Goal: Browse casually: Explore the website without a specific task or goal

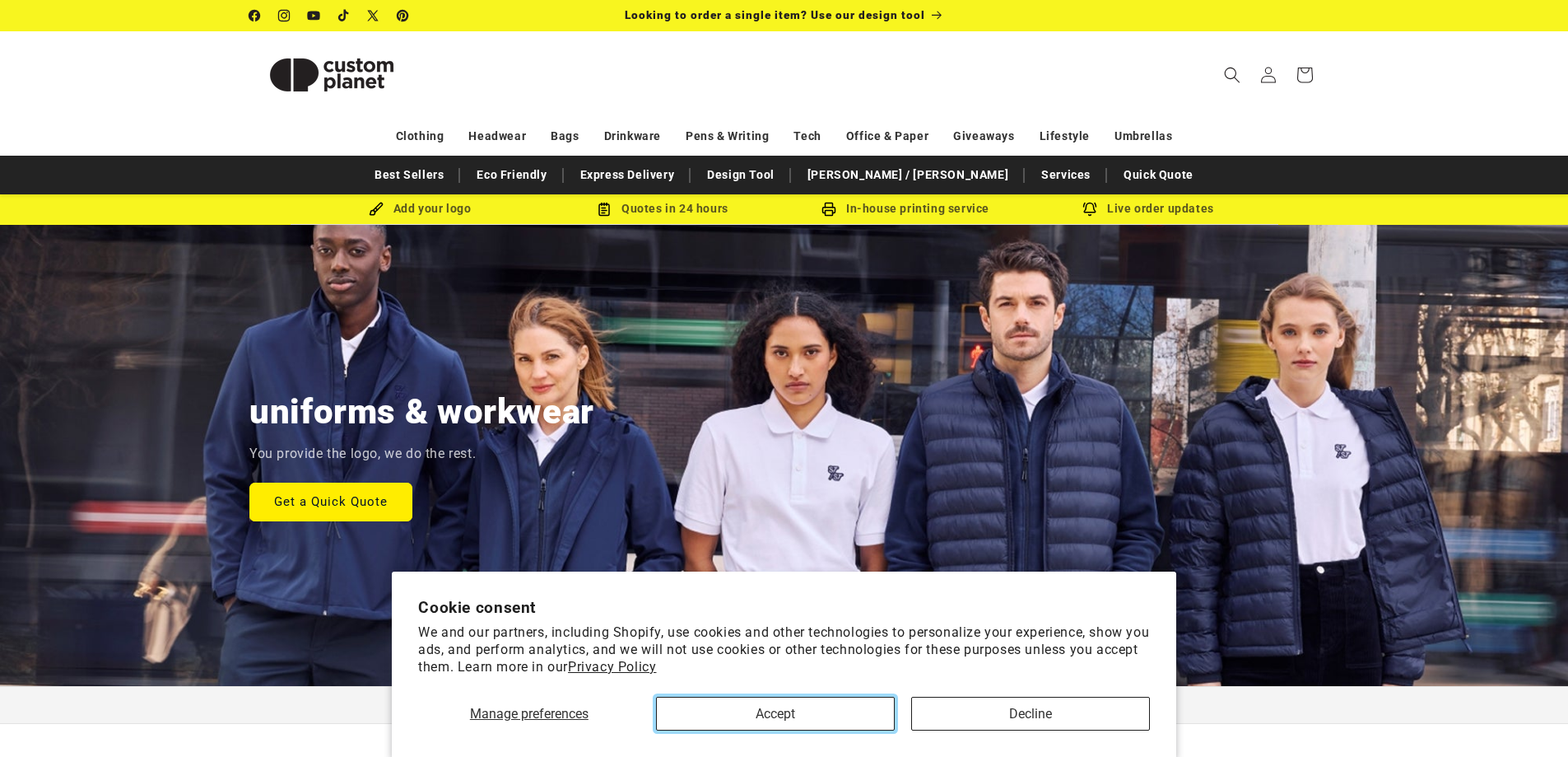
click at [846, 701] on button "Accept" at bounding box center [775, 713] width 239 height 34
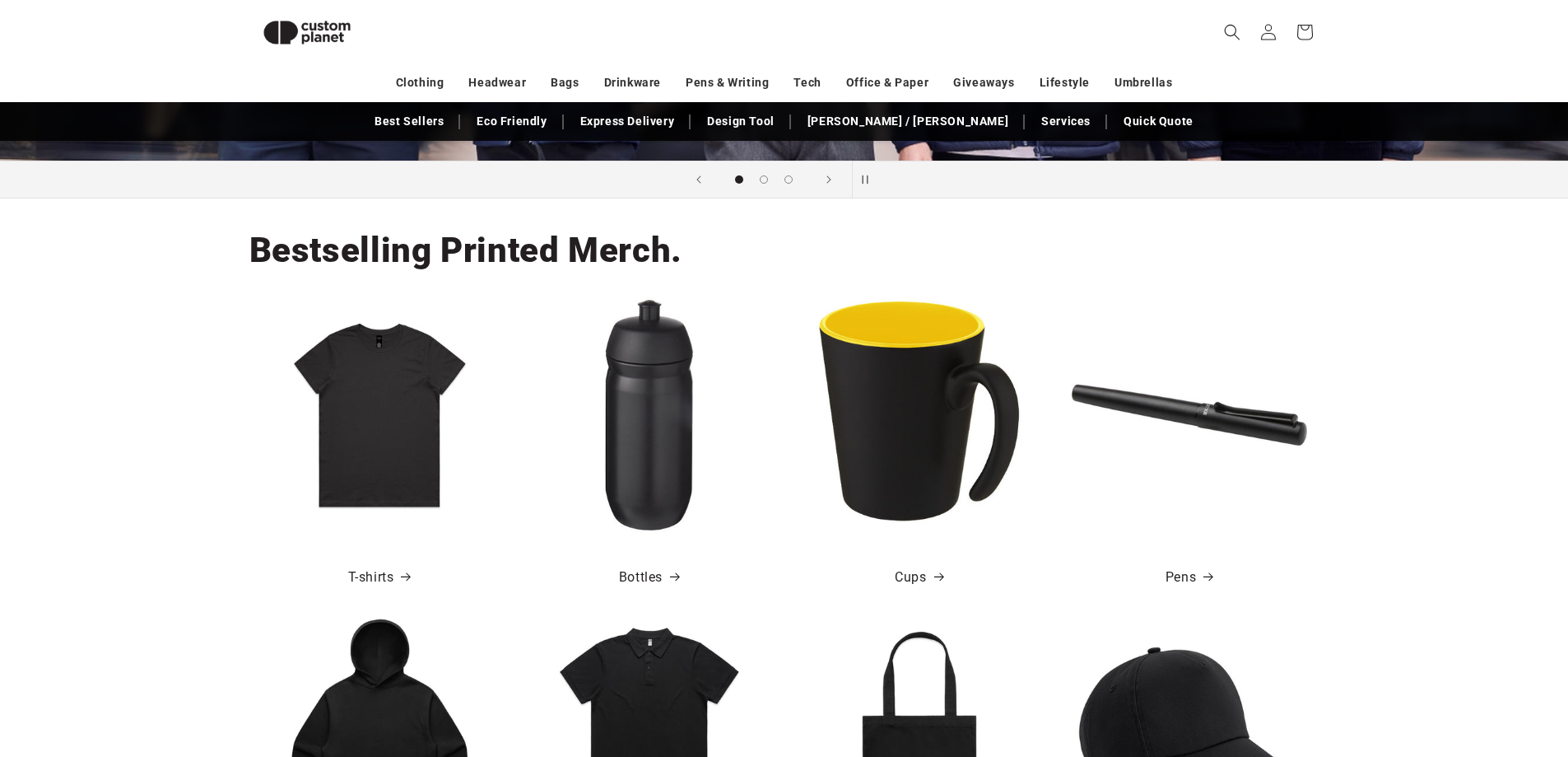
scroll to position [494, 0]
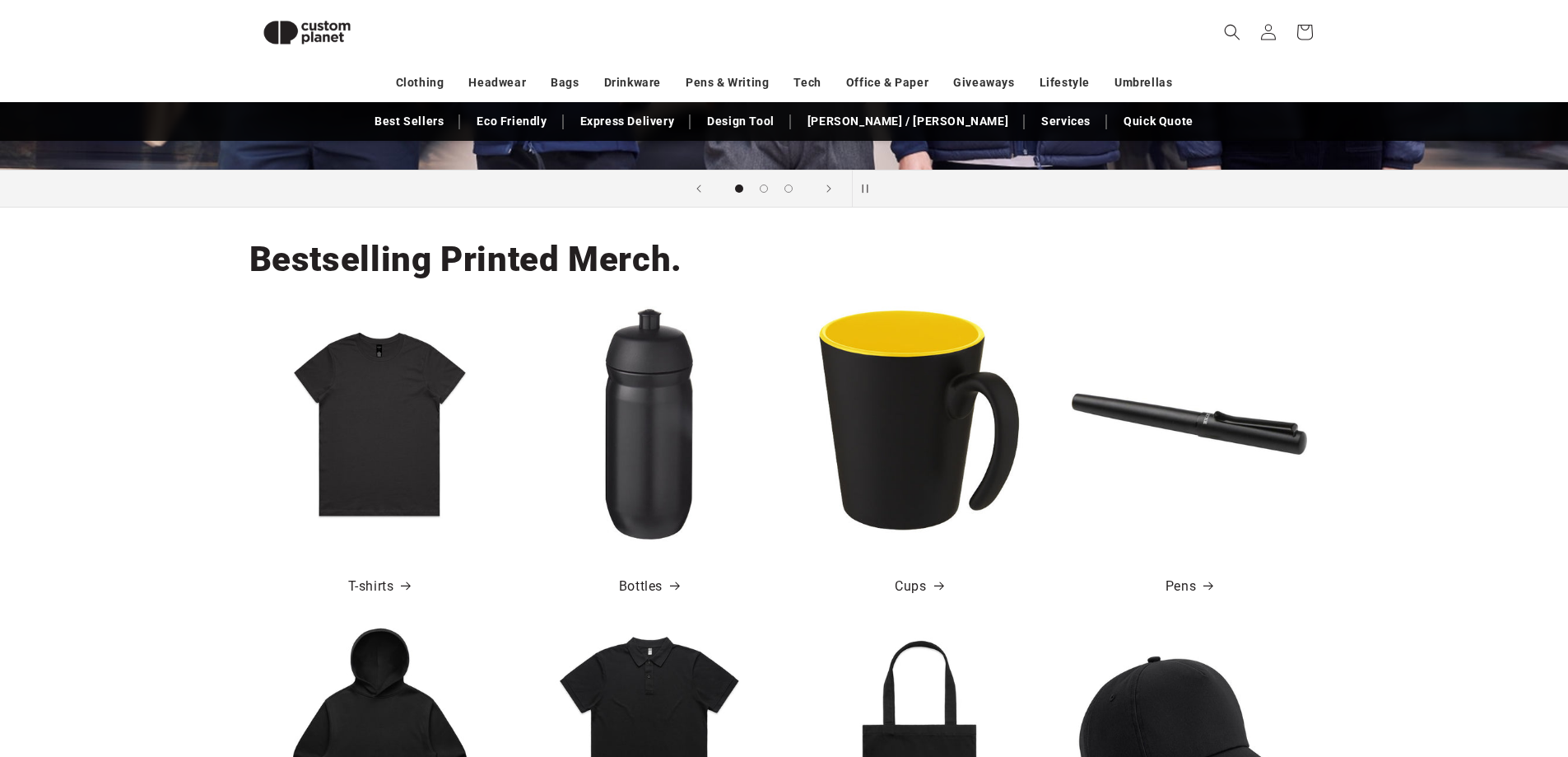
click at [934, 541] on img at bounding box center [919, 424] width 235 height 235
click at [925, 599] on link "Cups" at bounding box center [918, 586] width 48 height 24
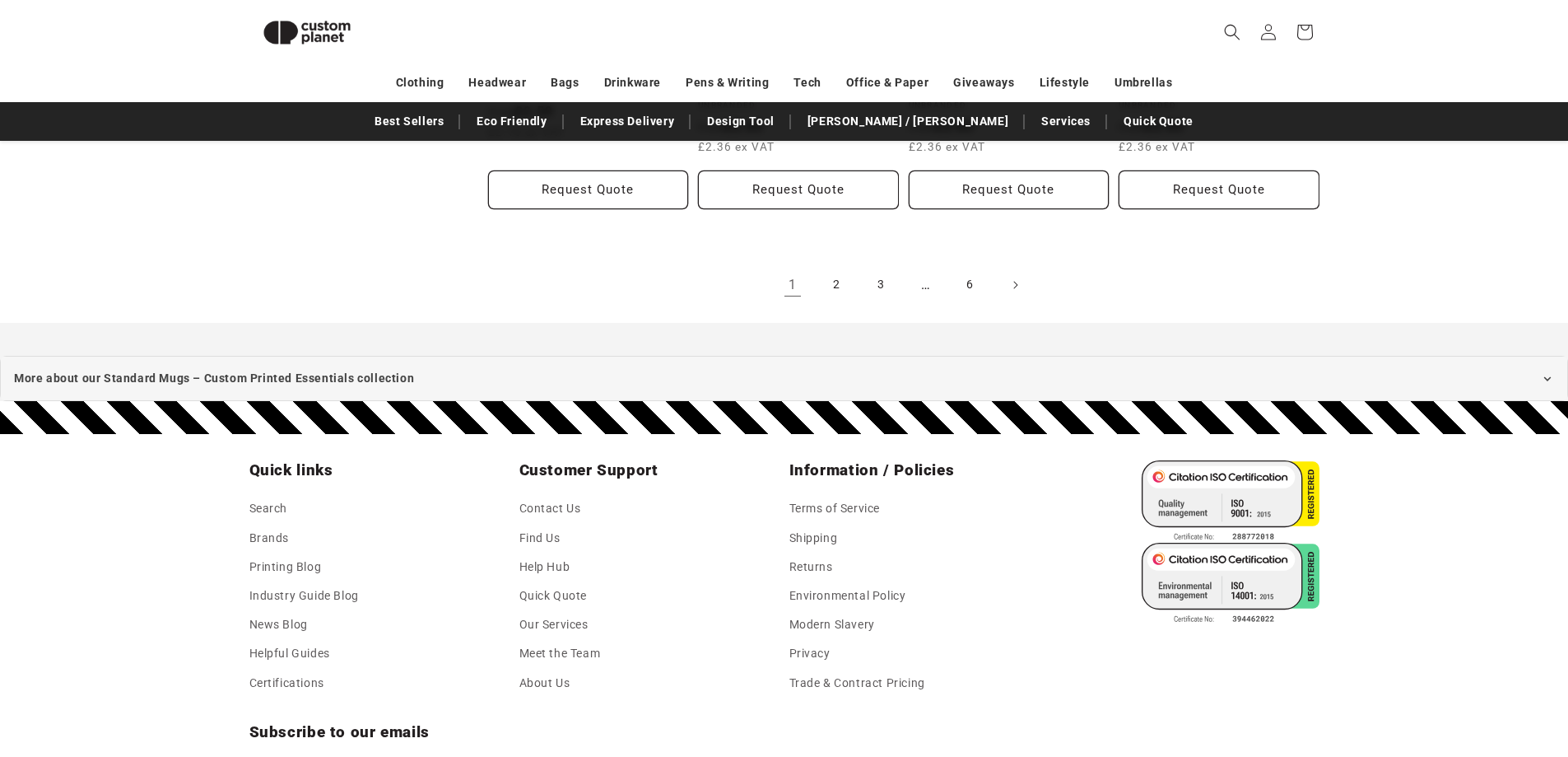
scroll to position [1872, 0]
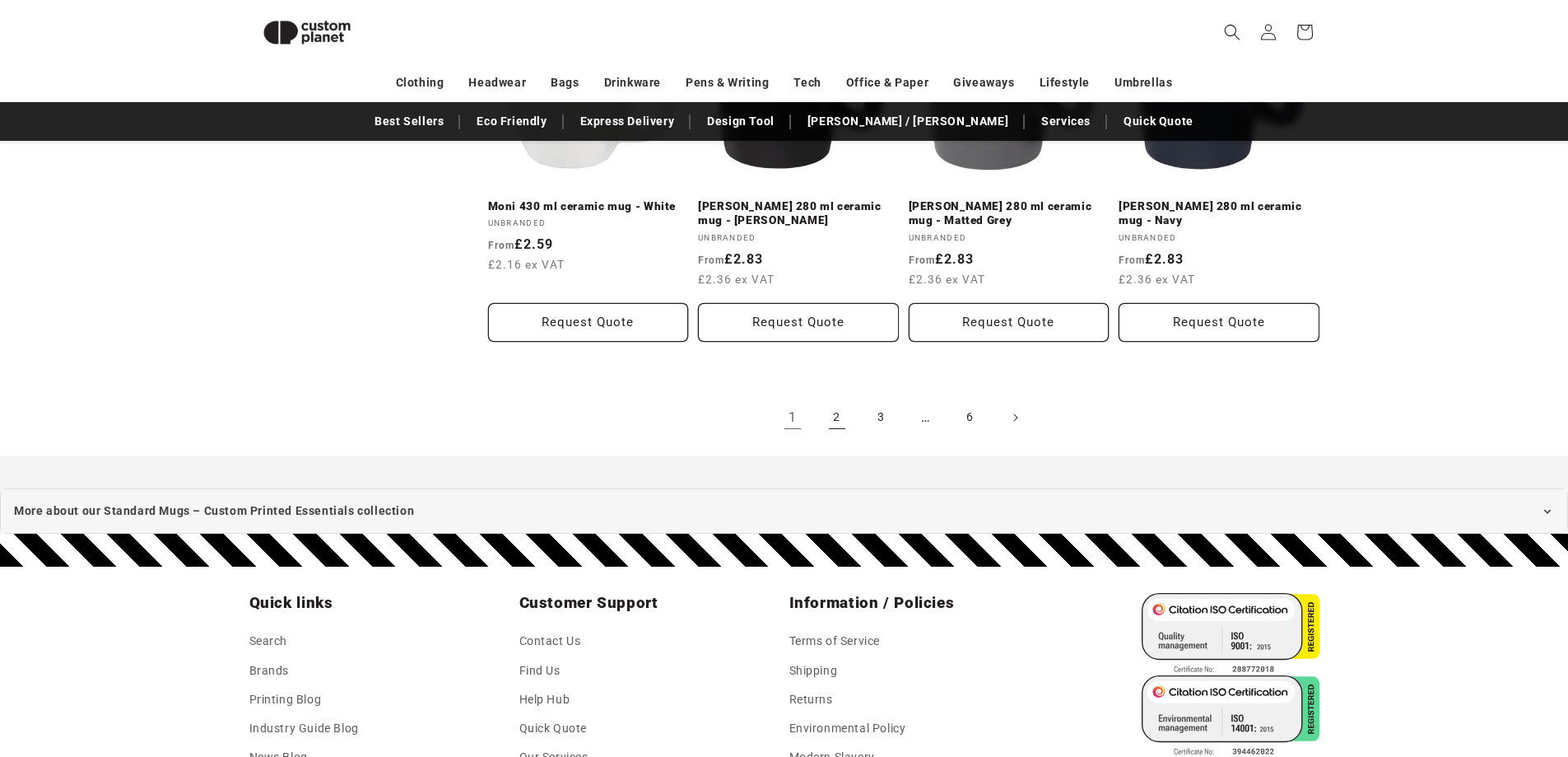
click at [845, 435] on link "2" at bounding box center [837, 418] width 36 height 36
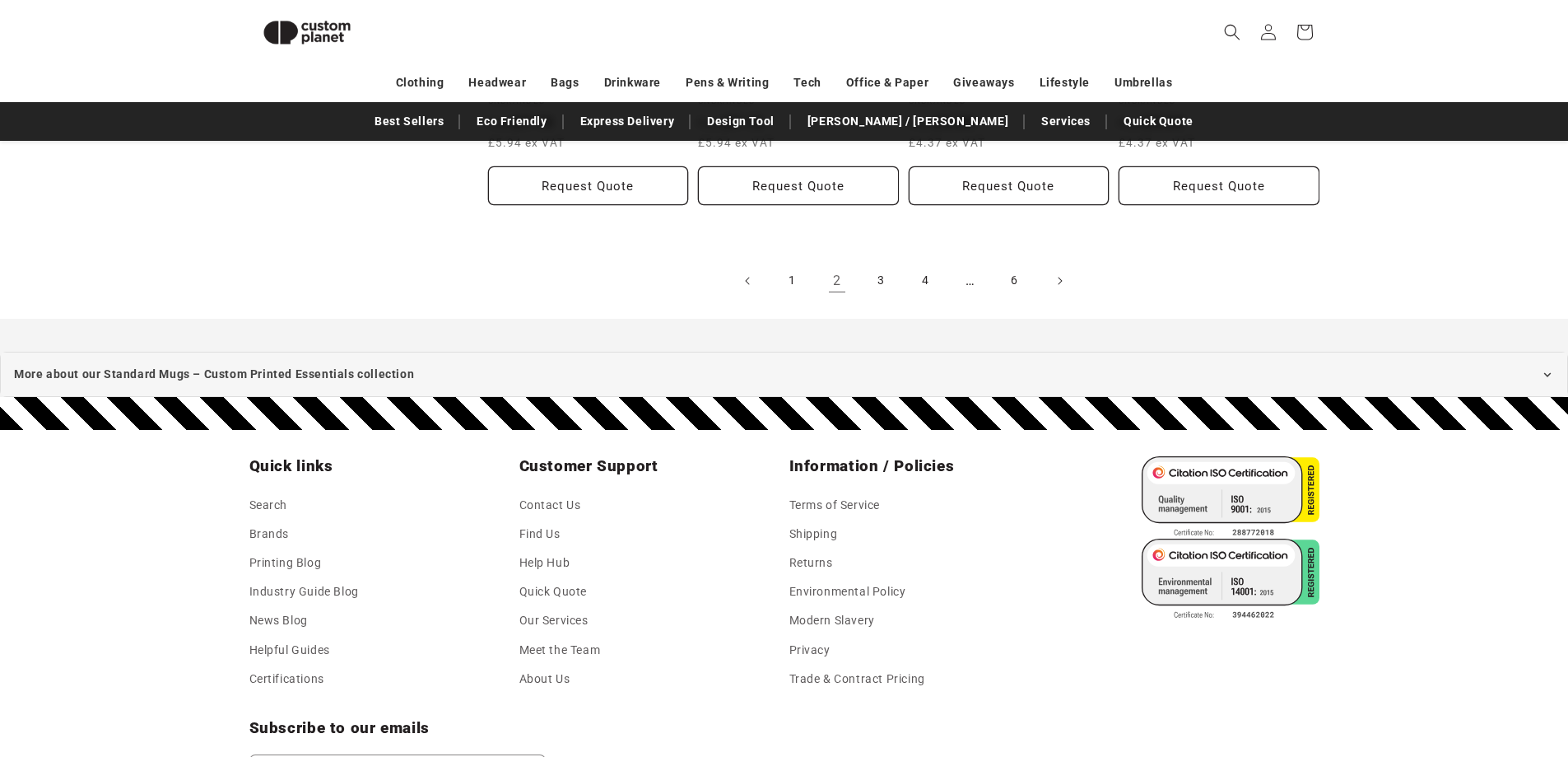
scroll to position [2036, 0]
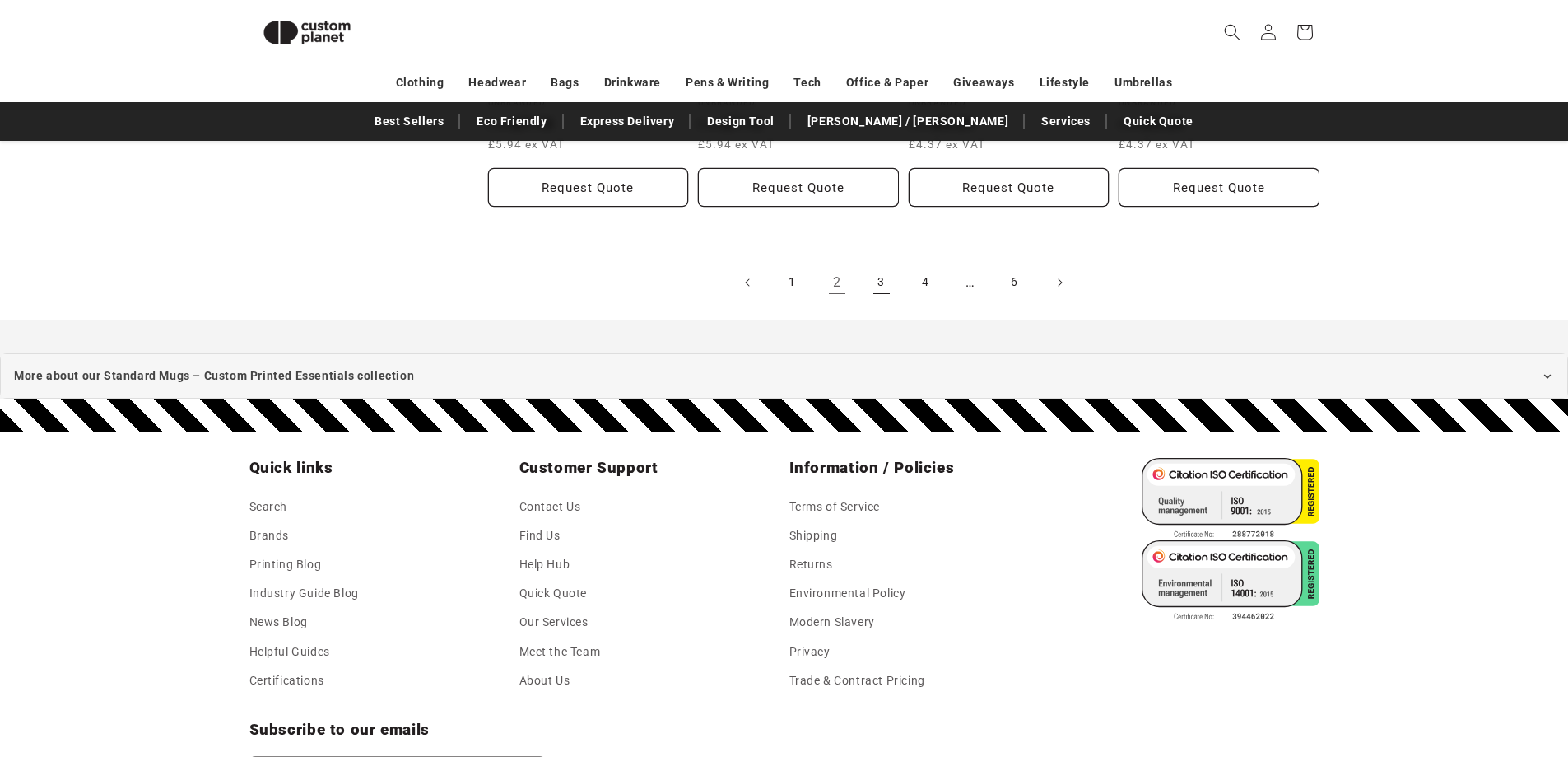
click at [888, 300] on link "3" at bounding box center [882, 283] width 36 height 36
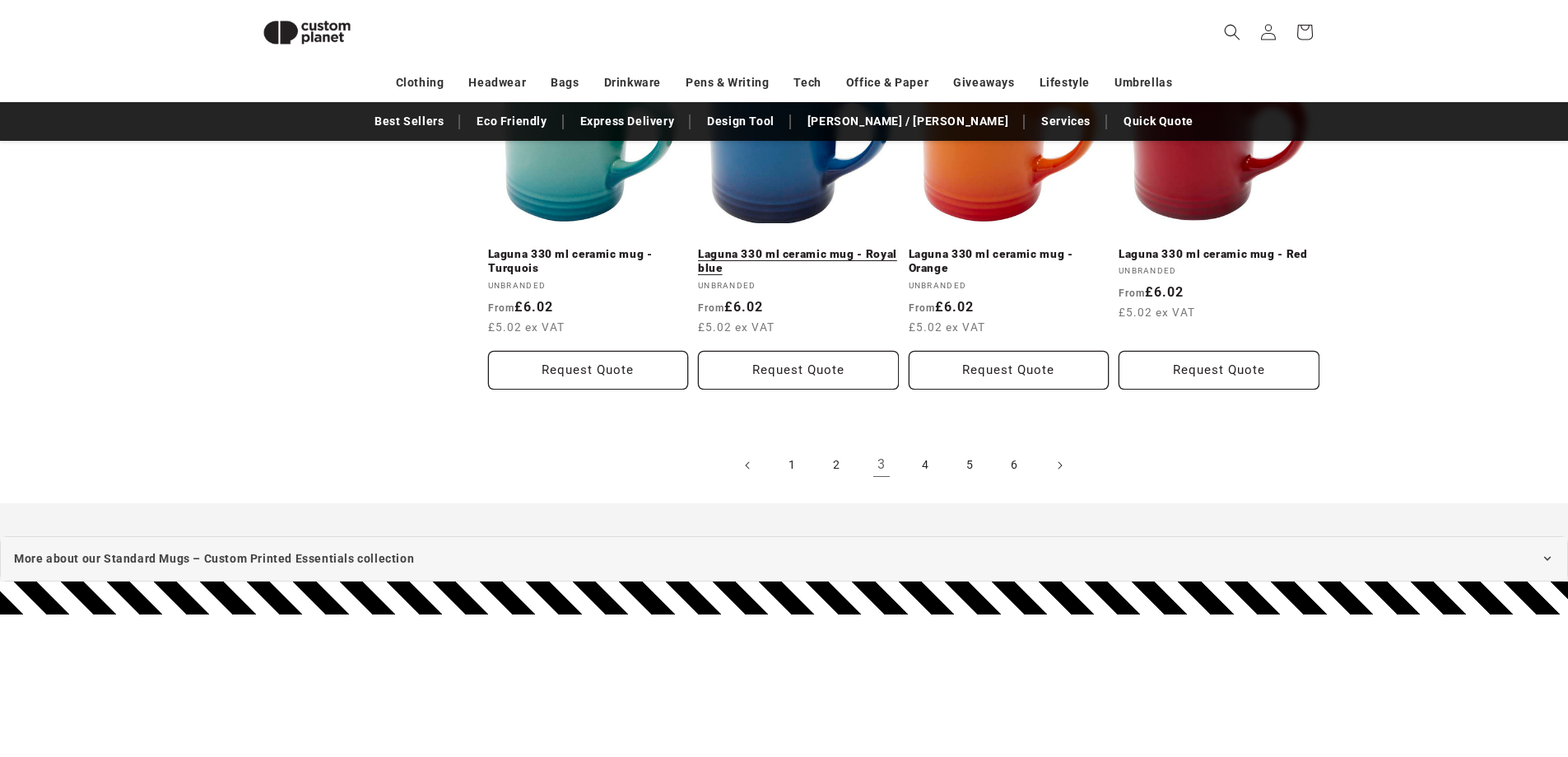
scroll to position [1871, 0]
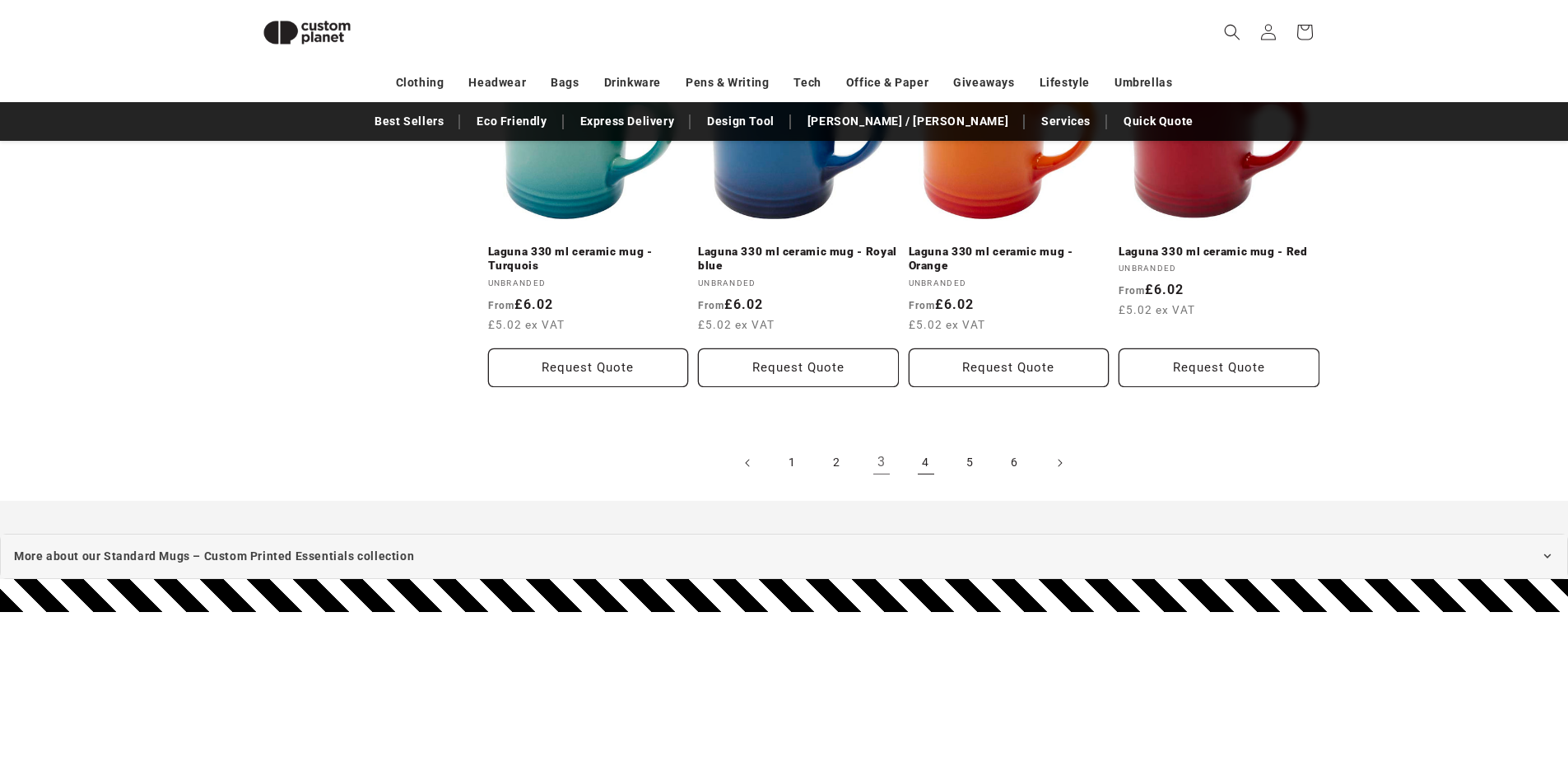
click at [941, 481] on link "4" at bounding box center [926, 463] width 36 height 36
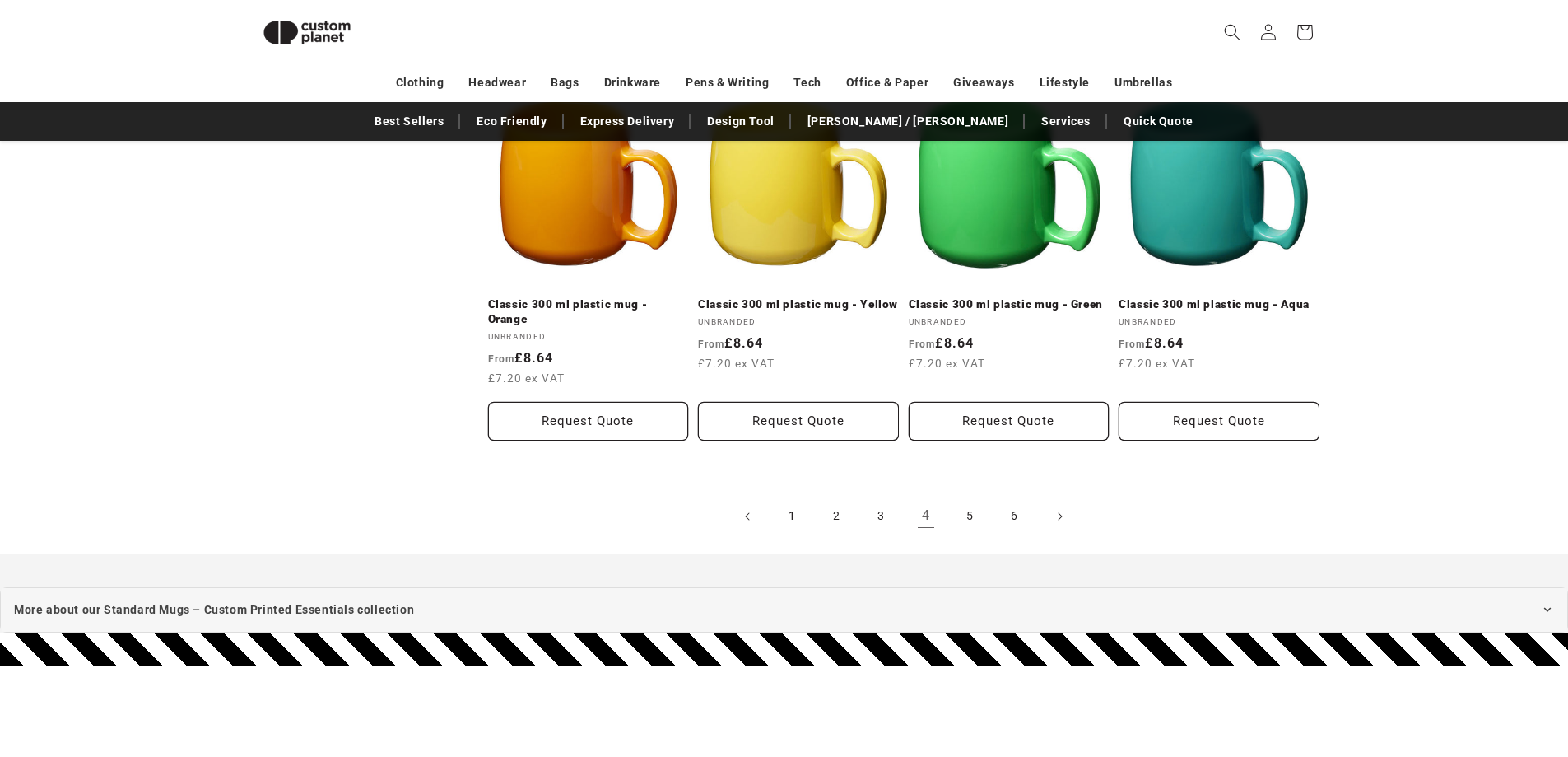
scroll to position [1789, 0]
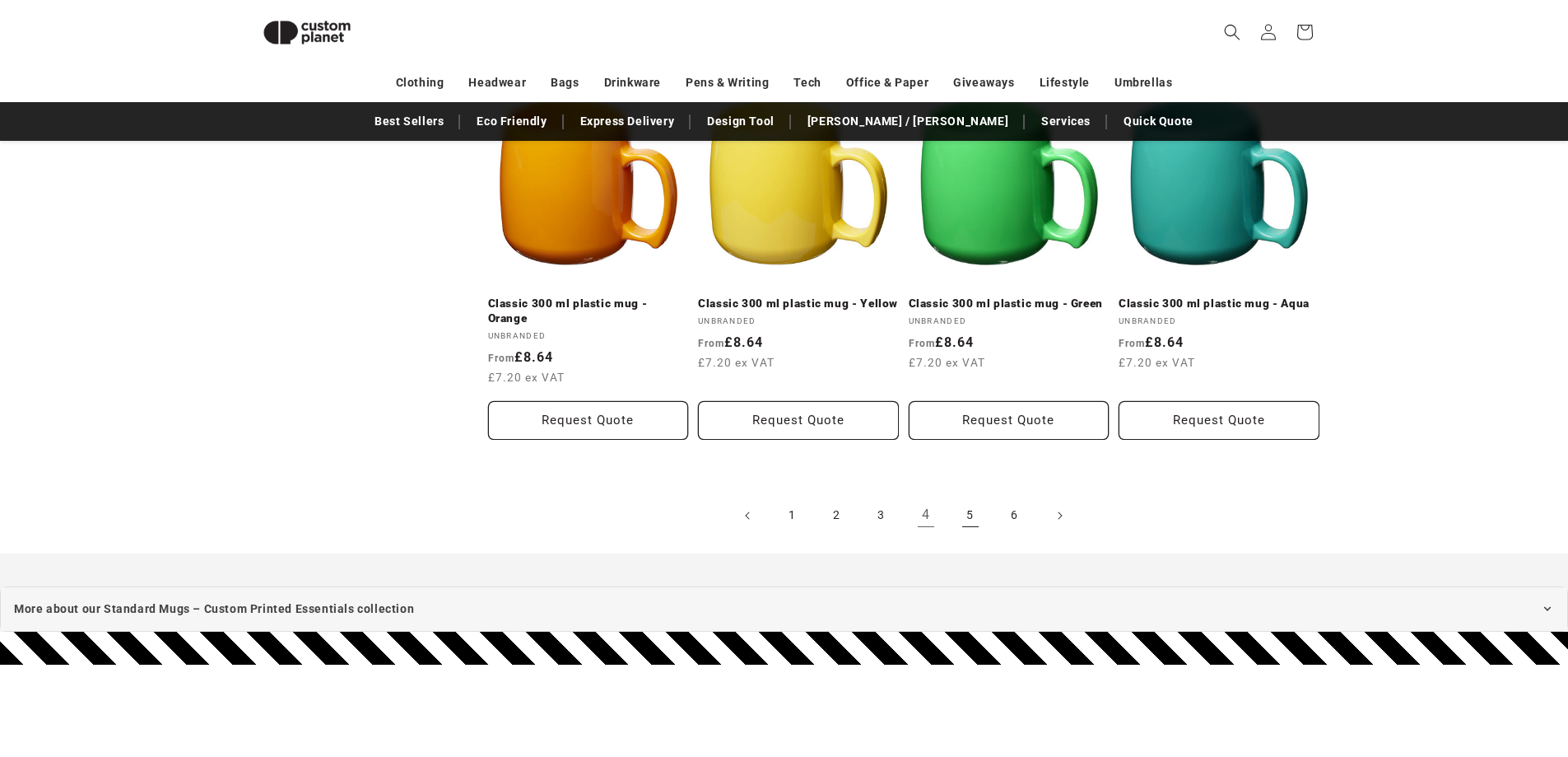
click at [975, 533] on link "5" at bounding box center [970, 516] width 36 height 36
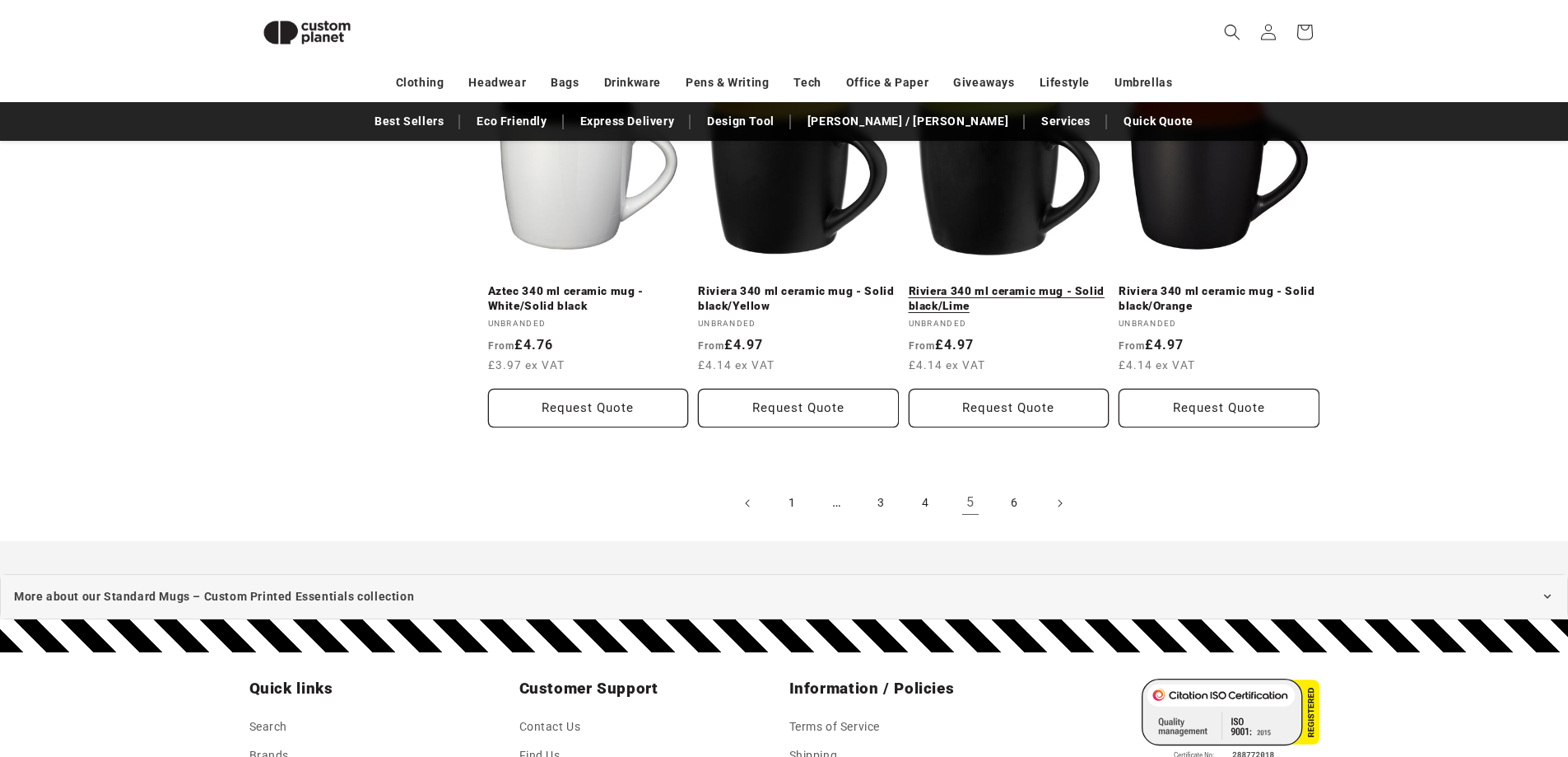
scroll to position [1788, 0]
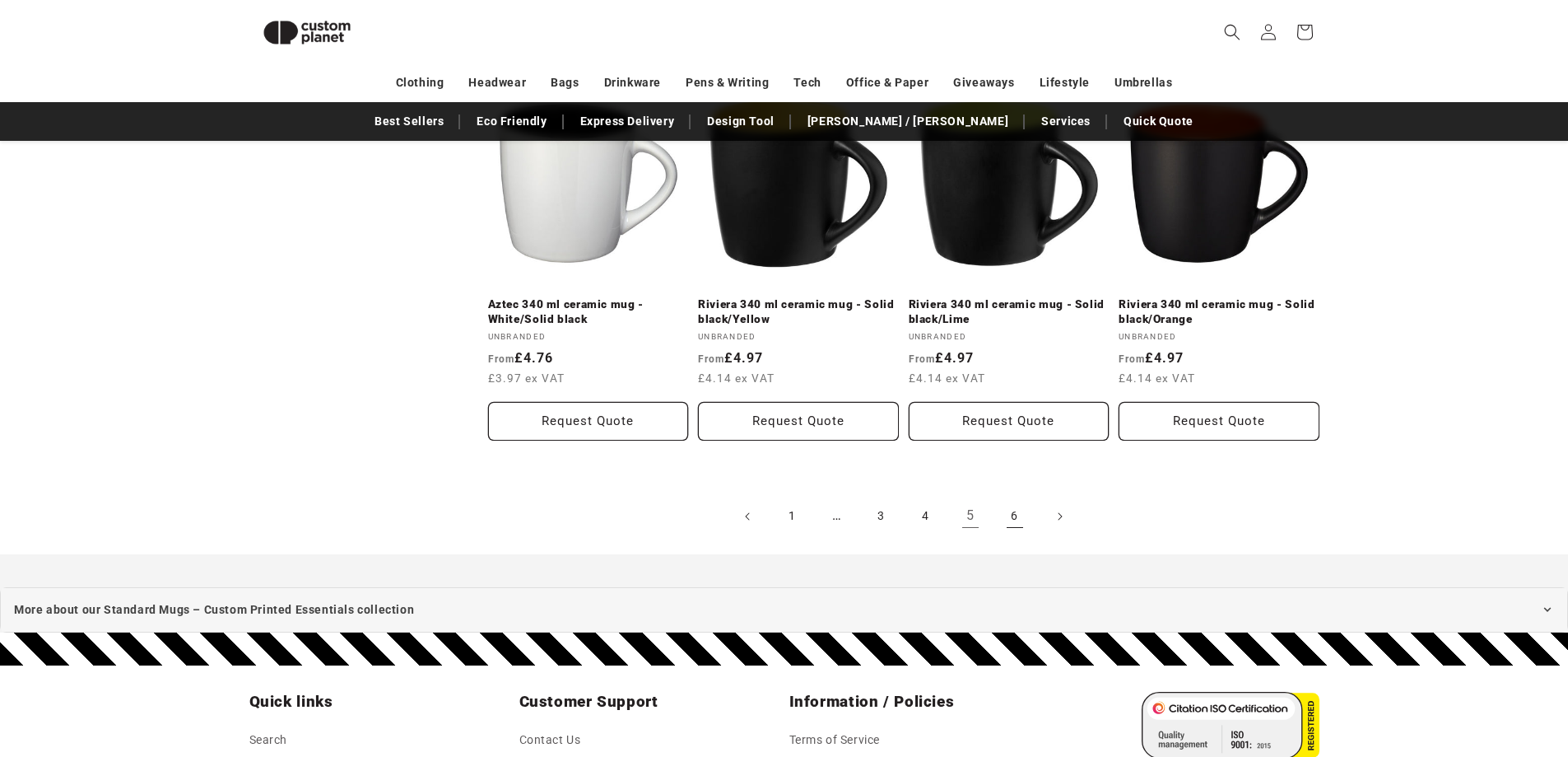
click at [1028, 534] on link "6" at bounding box center [1015, 517] width 36 height 36
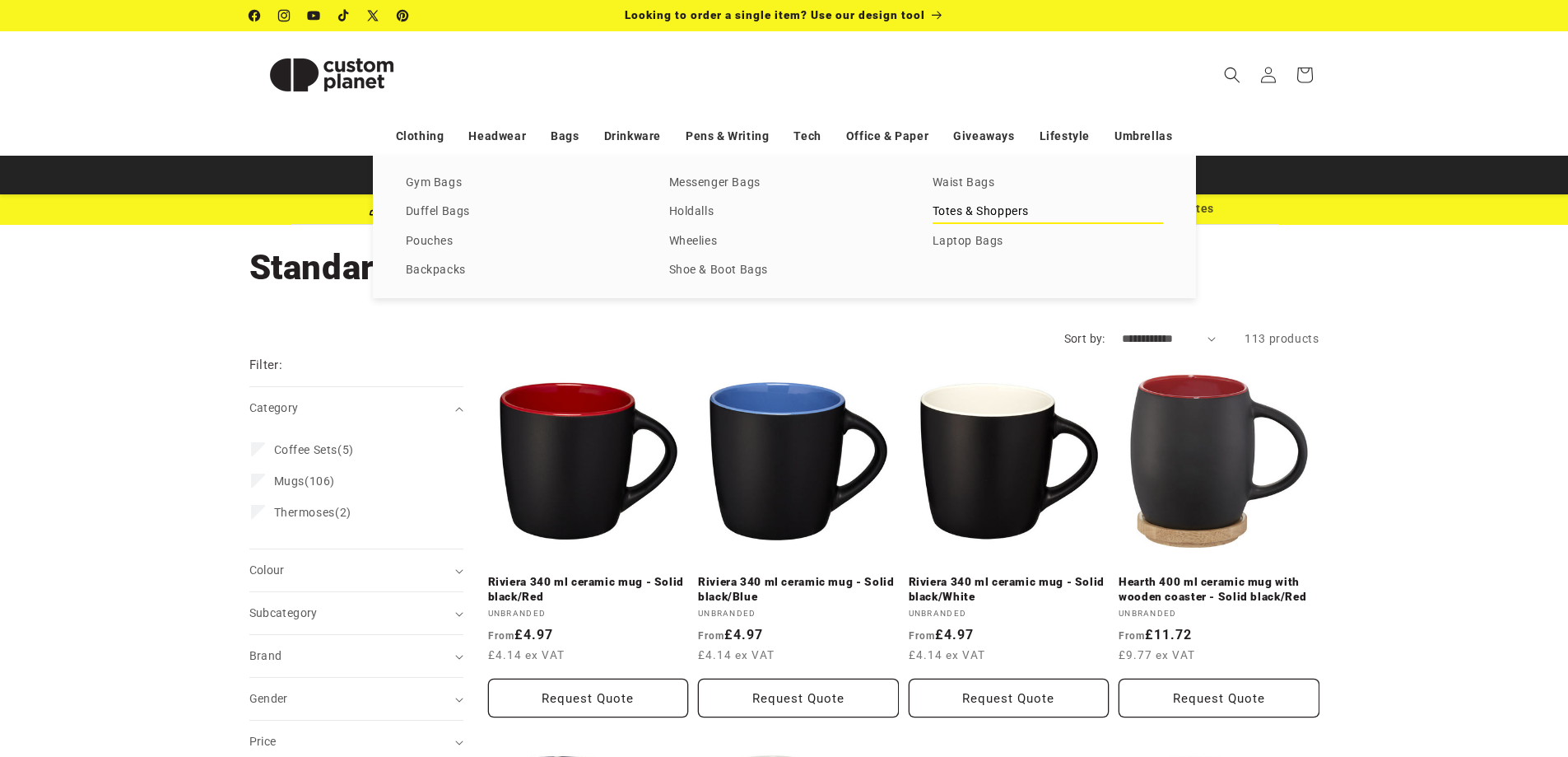
click at [976, 209] on link "Totes & Shoppers" at bounding box center [1048, 211] width 230 height 22
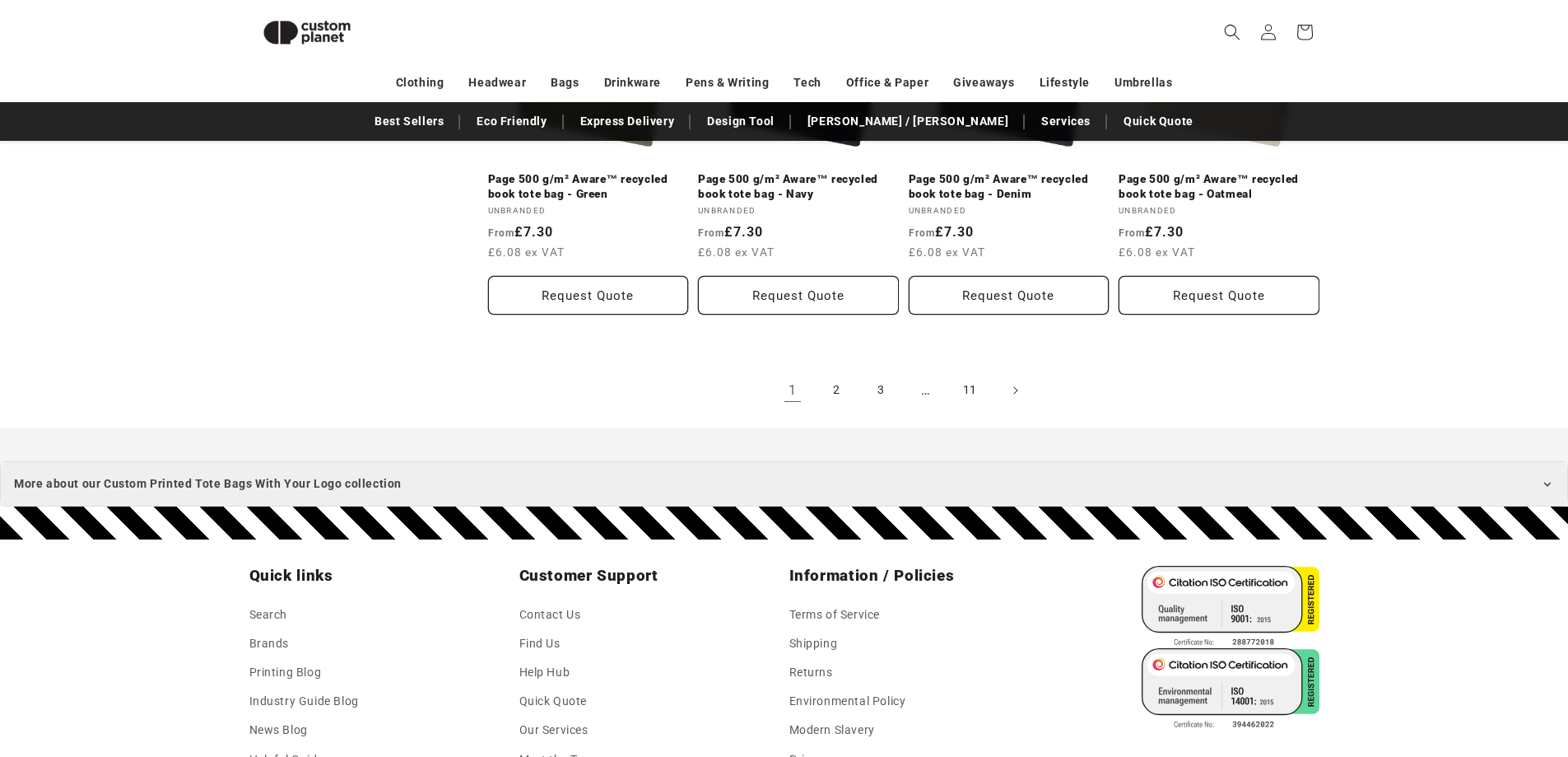
scroll to position [1953, 0]
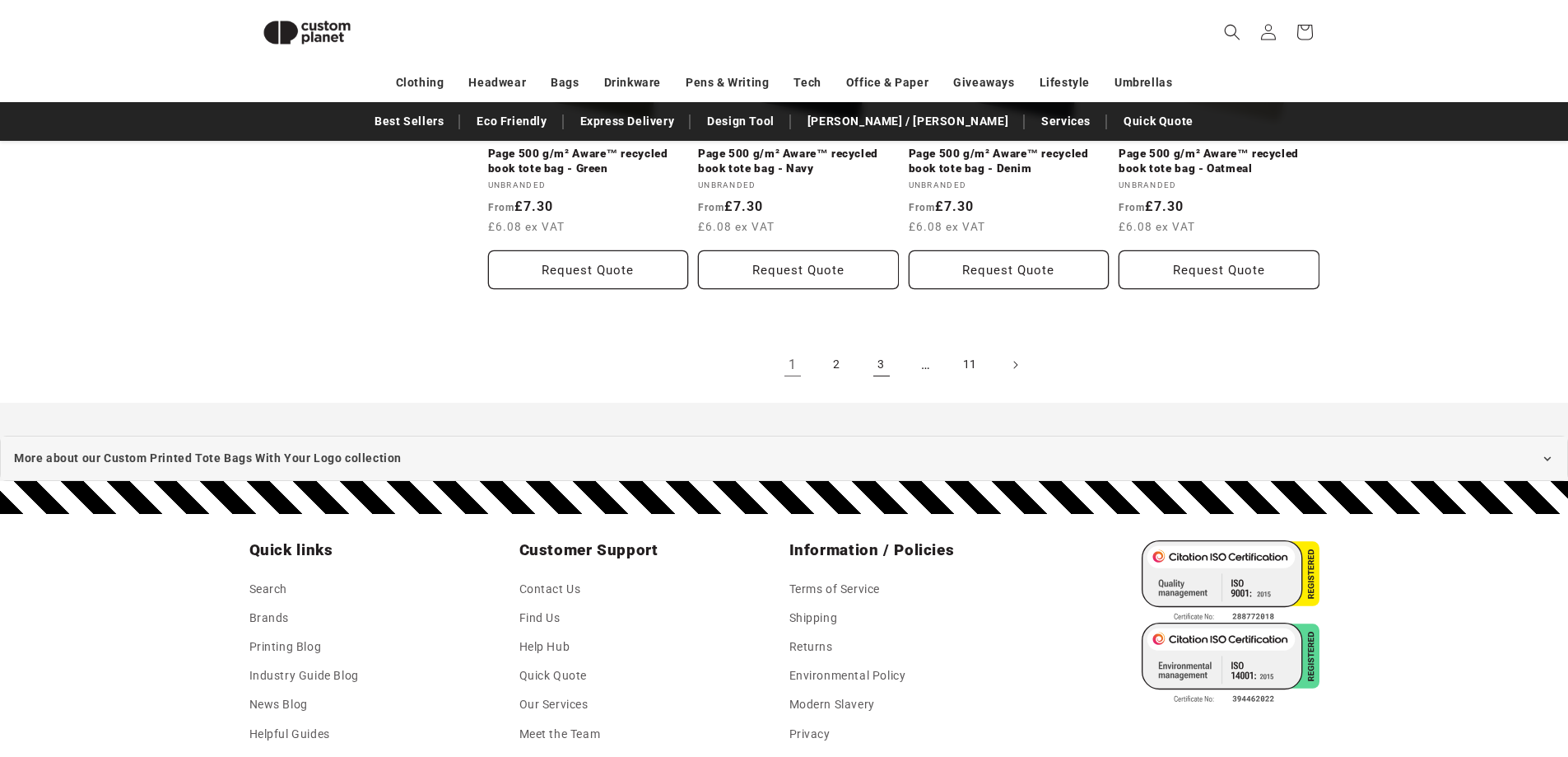
click at [874, 383] on link "3" at bounding box center [882, 365] width 36 height 36
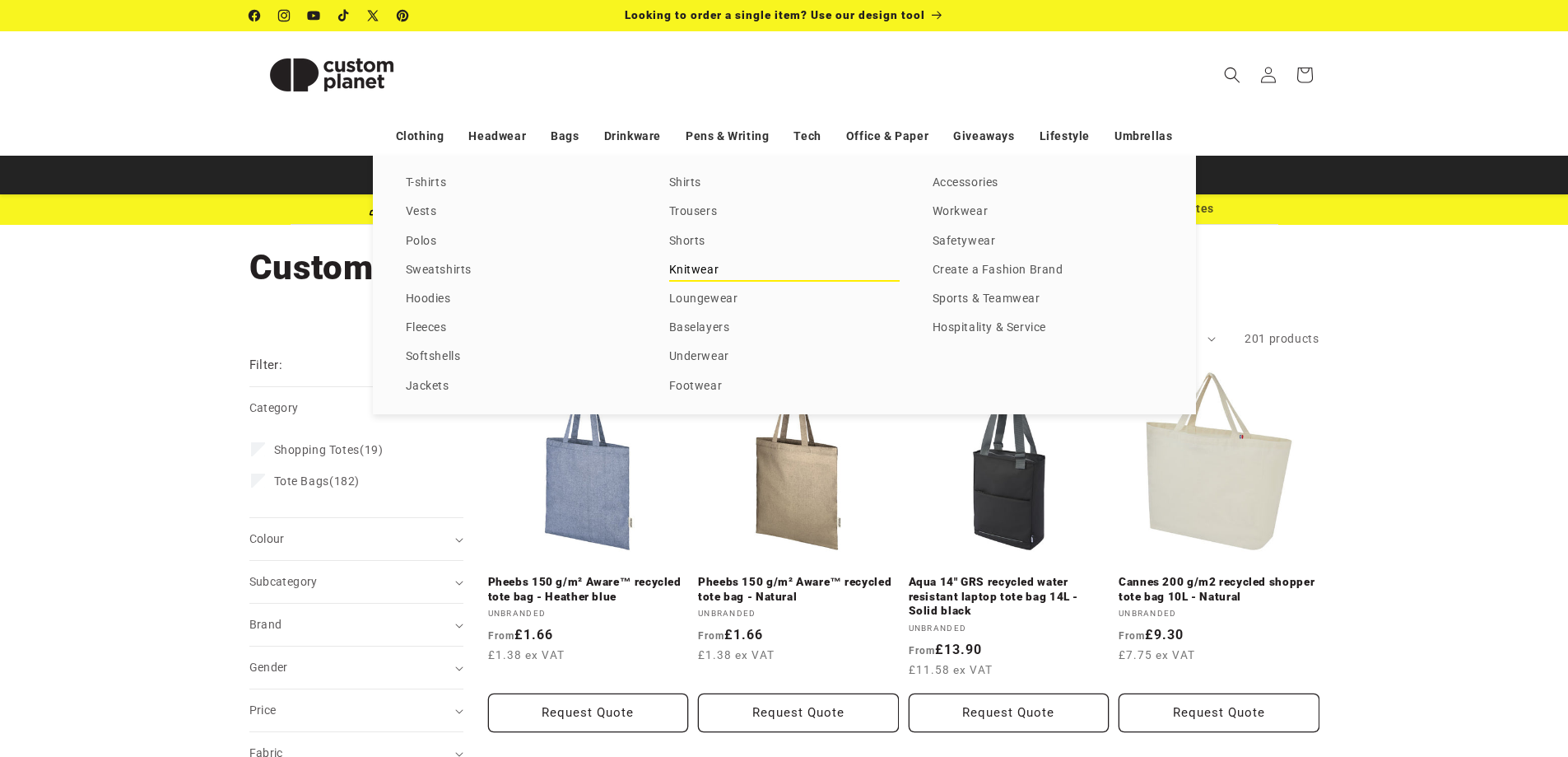
click at [699, 274] on link "Knitwear" at bounding box center [784, 270] width 230 height 22
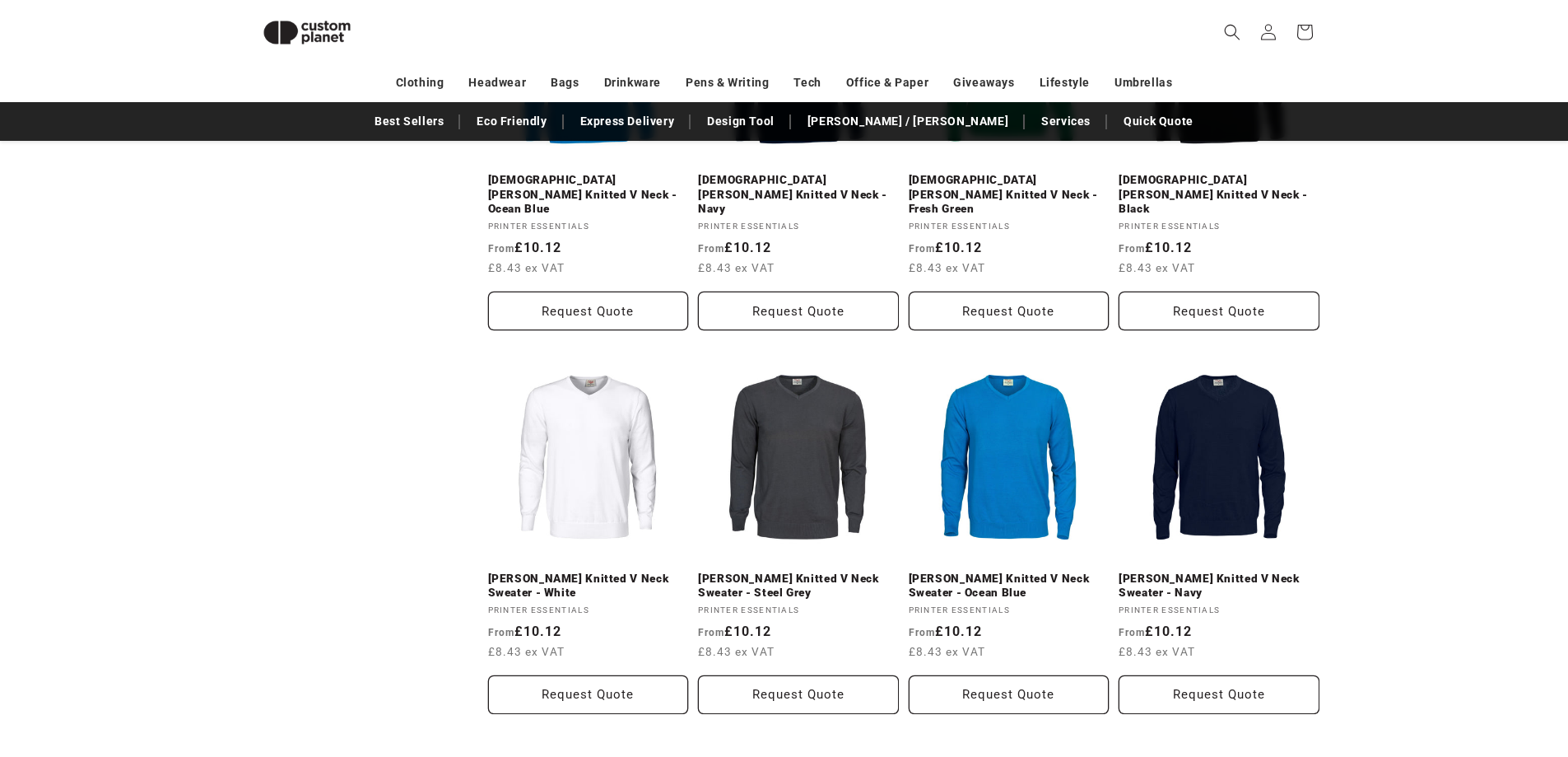
scroll to position [1542, 0]
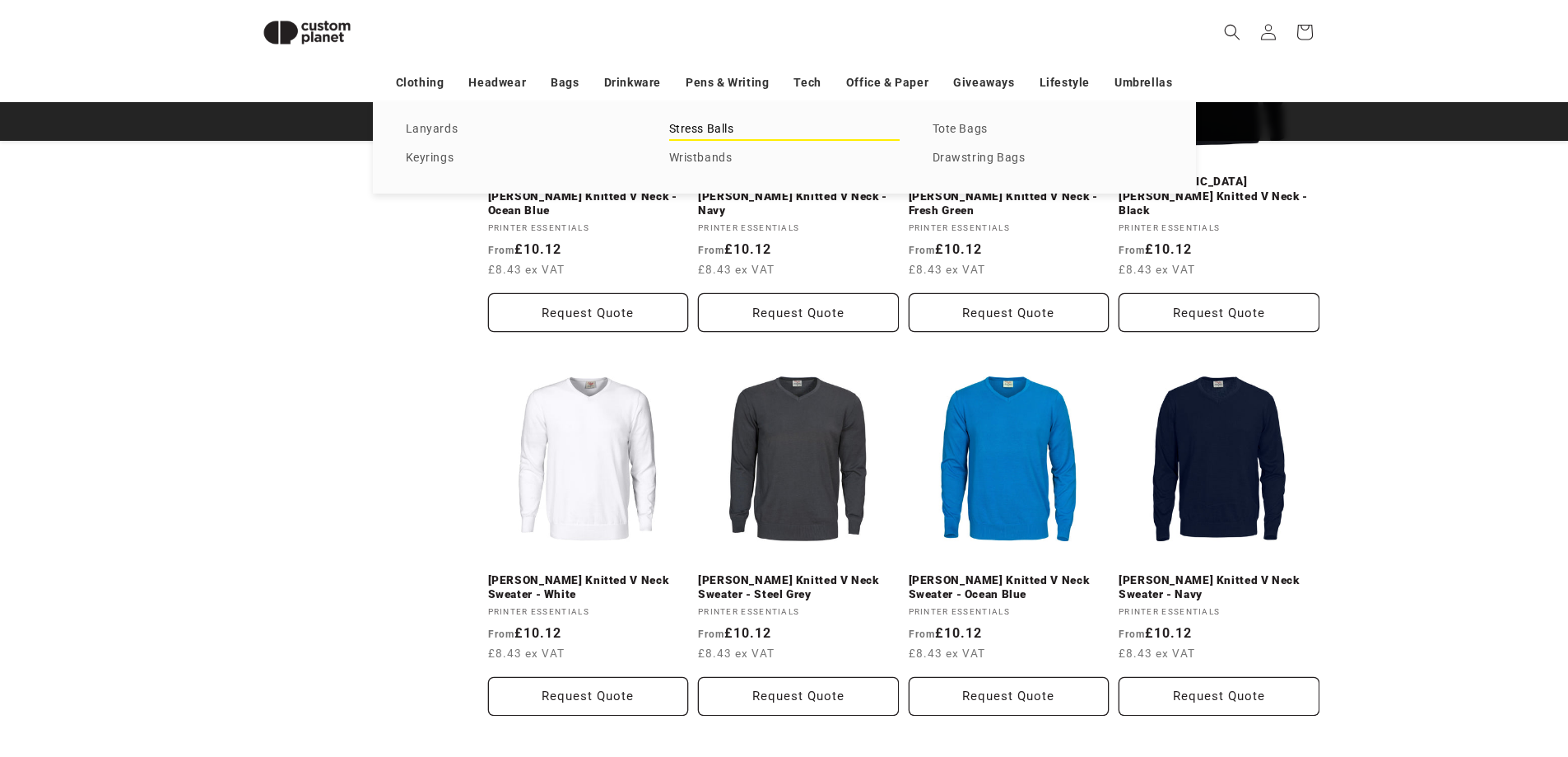
click at [690, 134] on link "Stress Balls" at bounding box center [784, 129] width 230 height 22
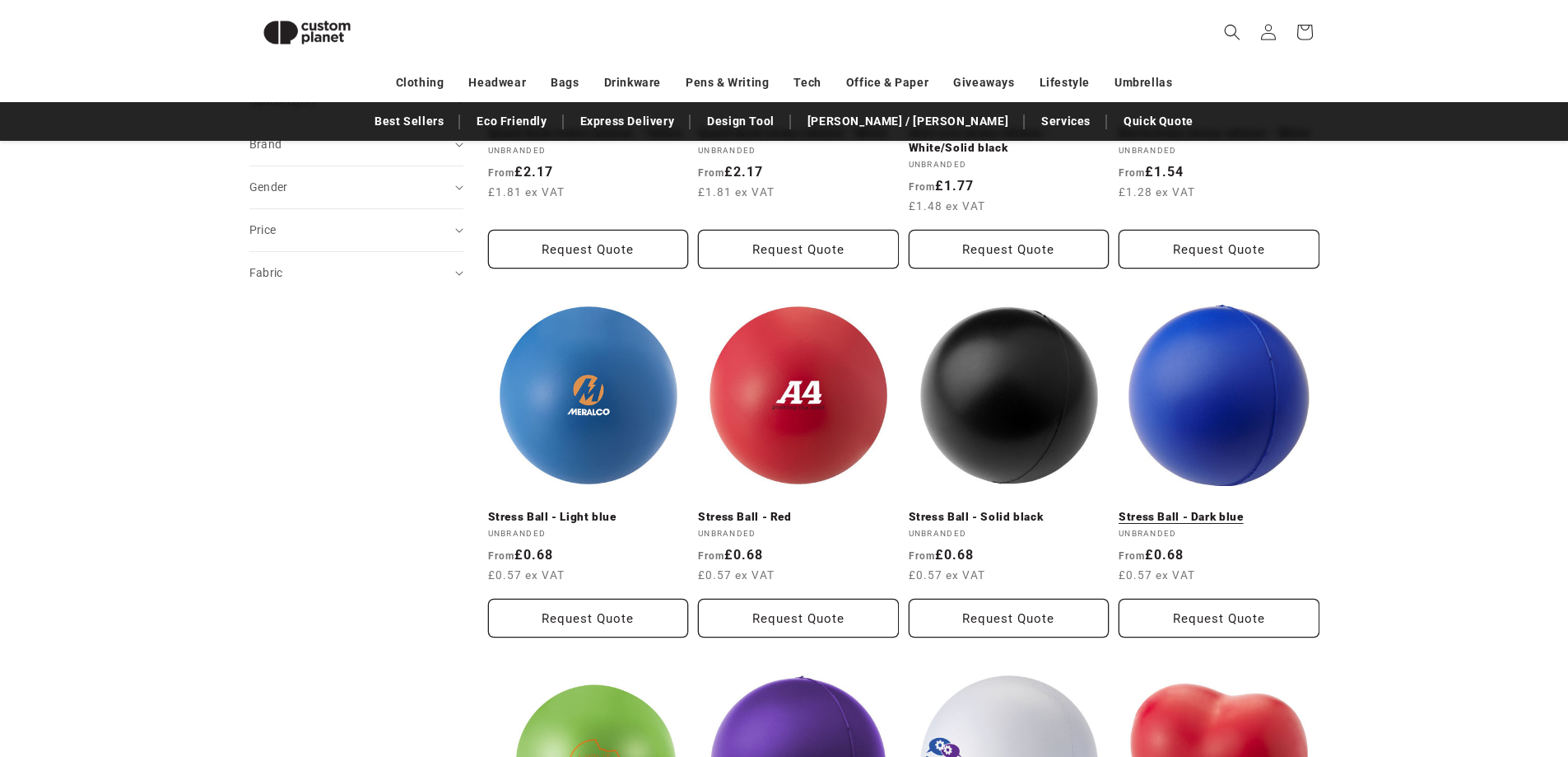
scroll to position [719, 0]
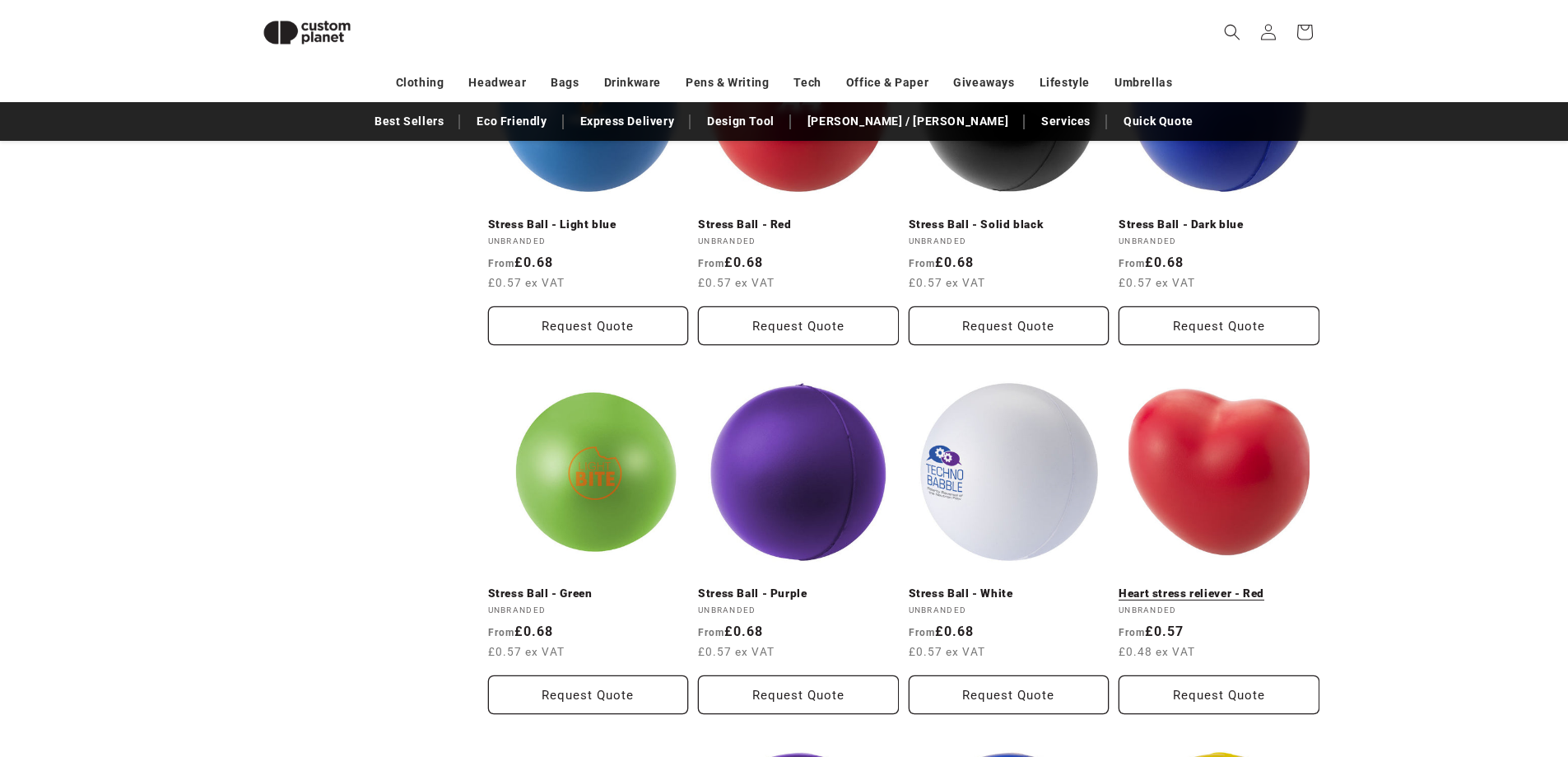
click at [1280, 586] on link "Heart stress reliever - Red" at bounding box center [1218, 594] width 201 height 15
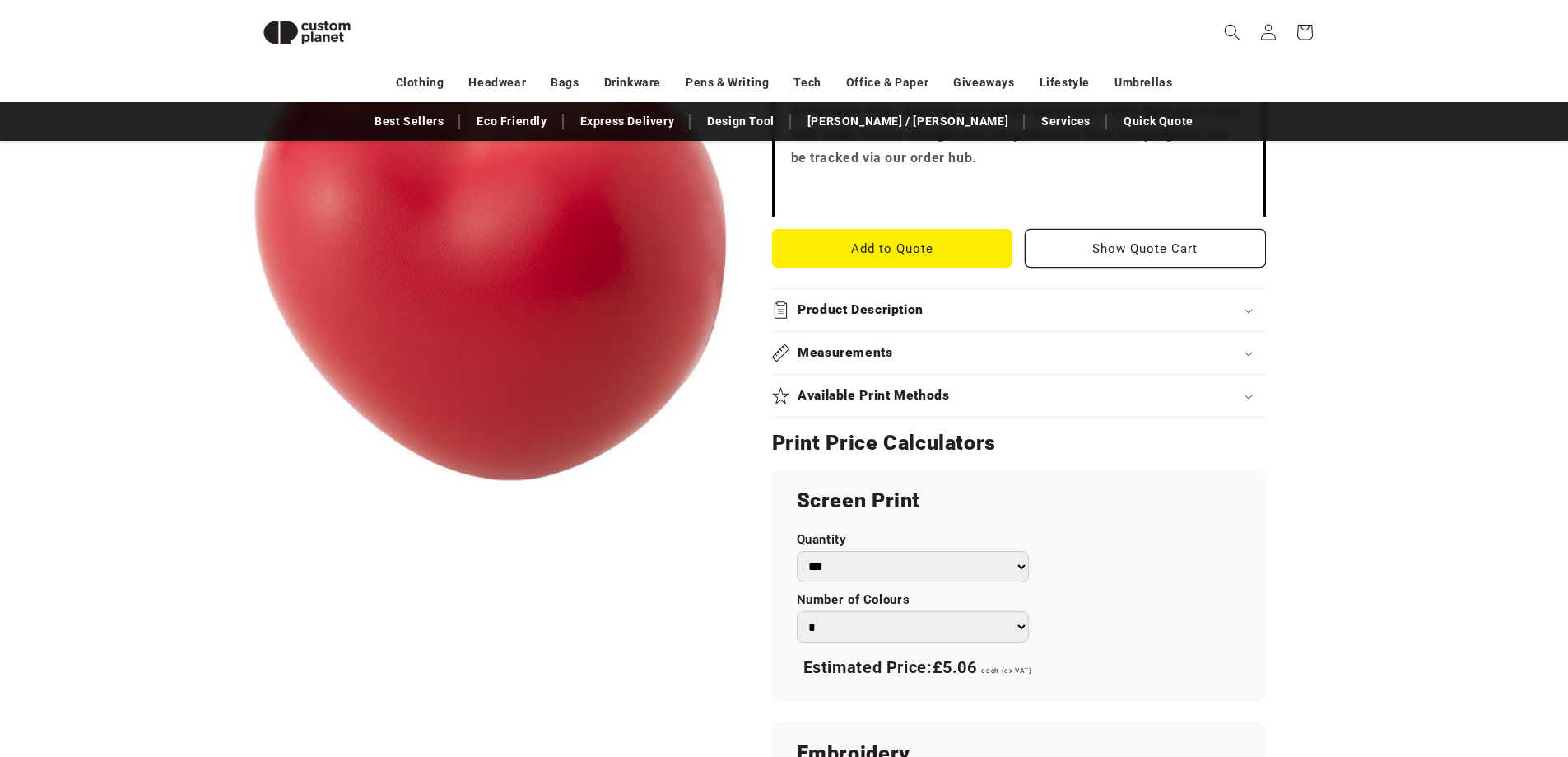
scroll to position [637, 0]
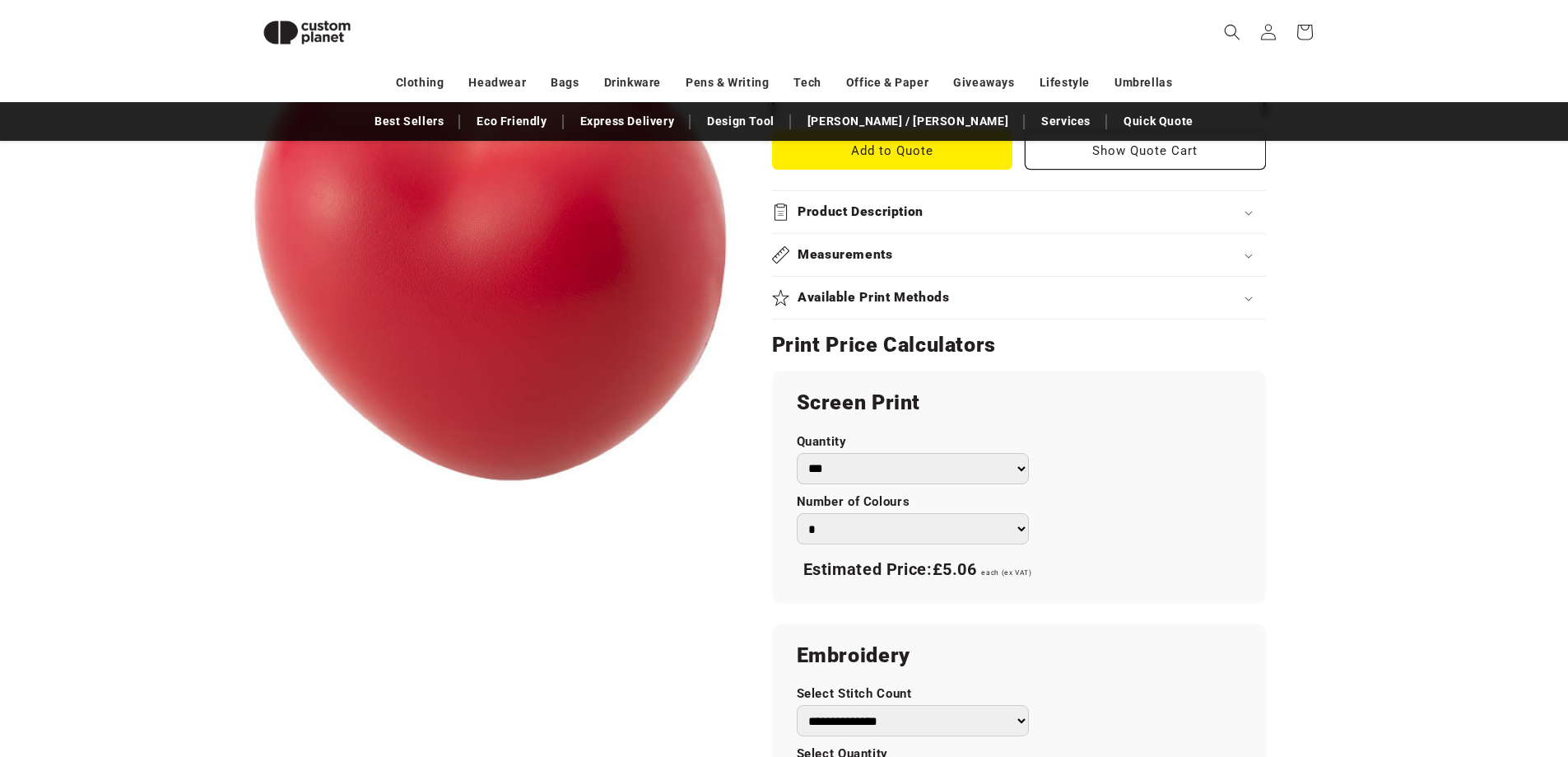
click at [923, 215] on summary "Product Description" at bounding box center [1019, 211] width 494 height 42
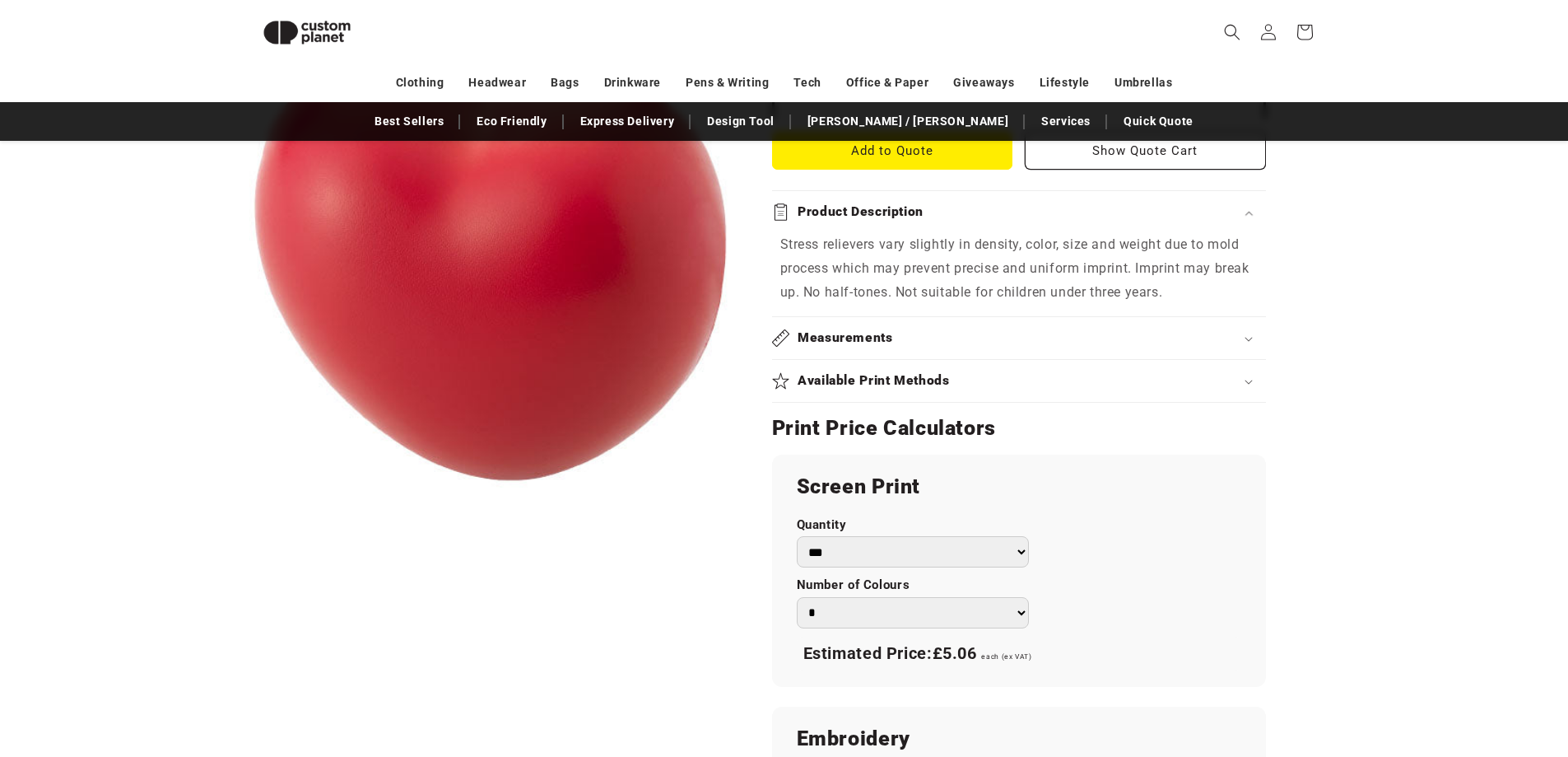
click at [881, 359] on summary "Measurements" at bounding box center [1019, 337] width 494 height 42
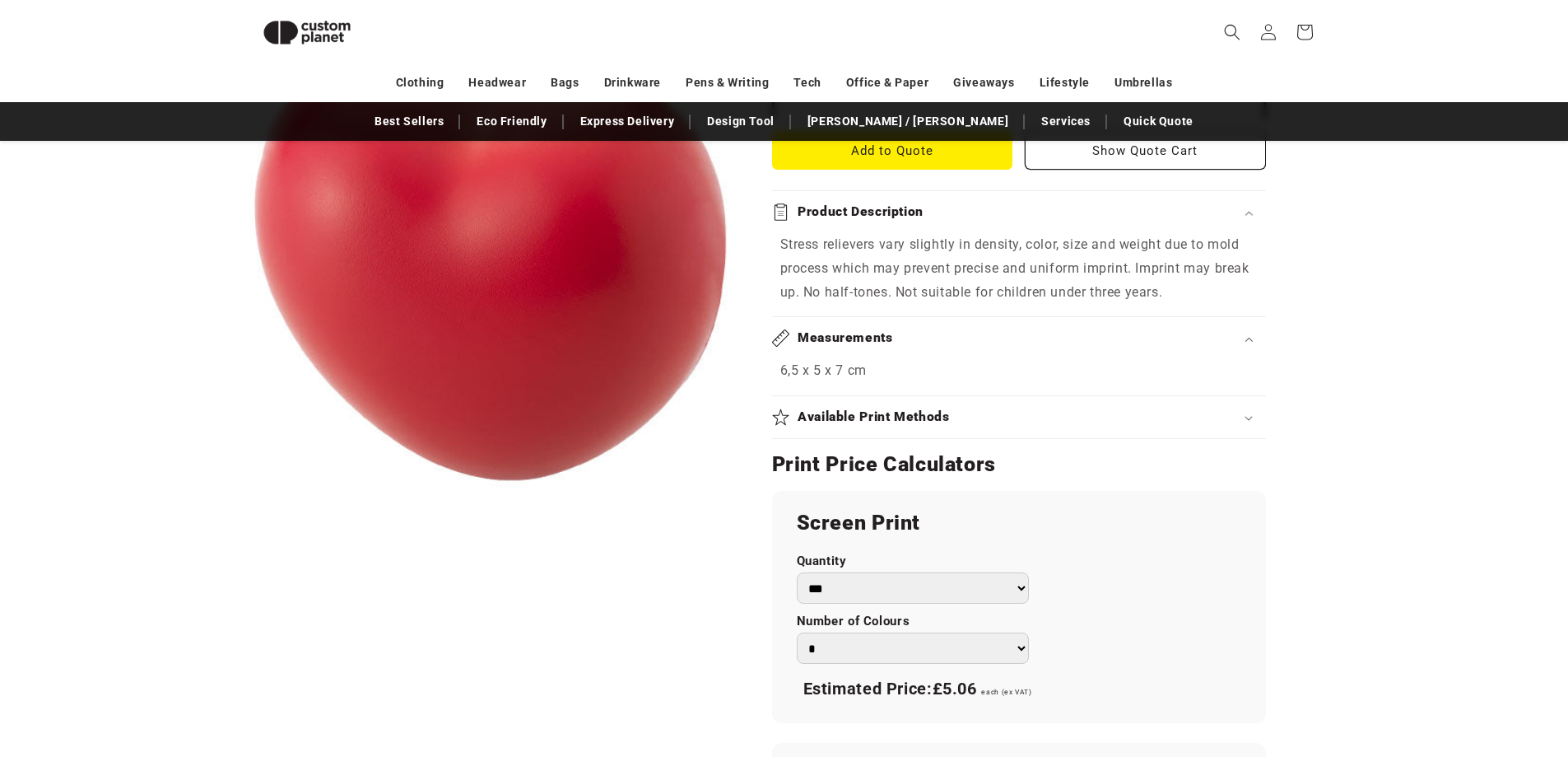
click at [895, 435] on summary "Available Print Methods" at bounding box center [1019, 417] width 494 height 42
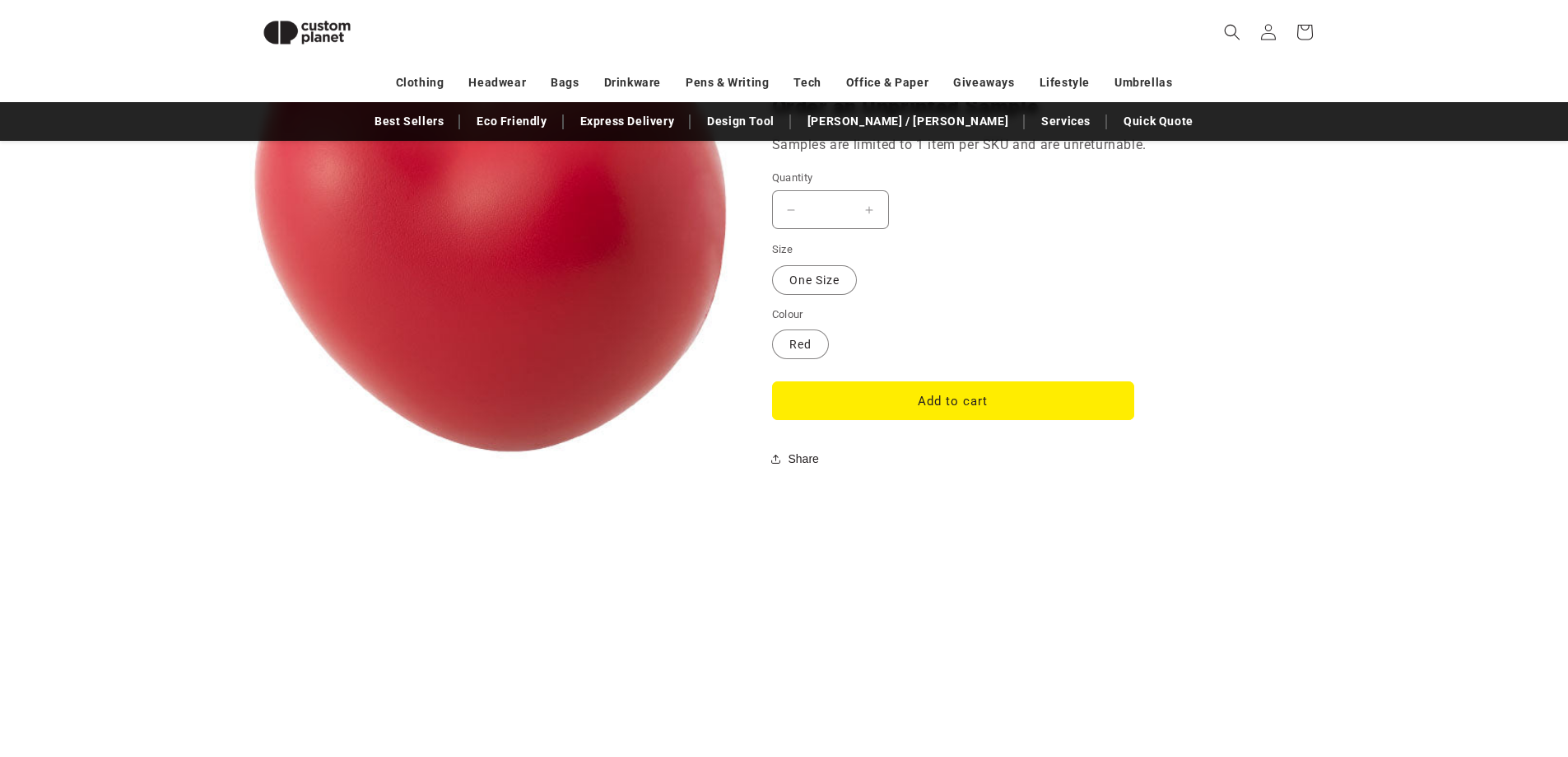
scroll to position [1707, 0]
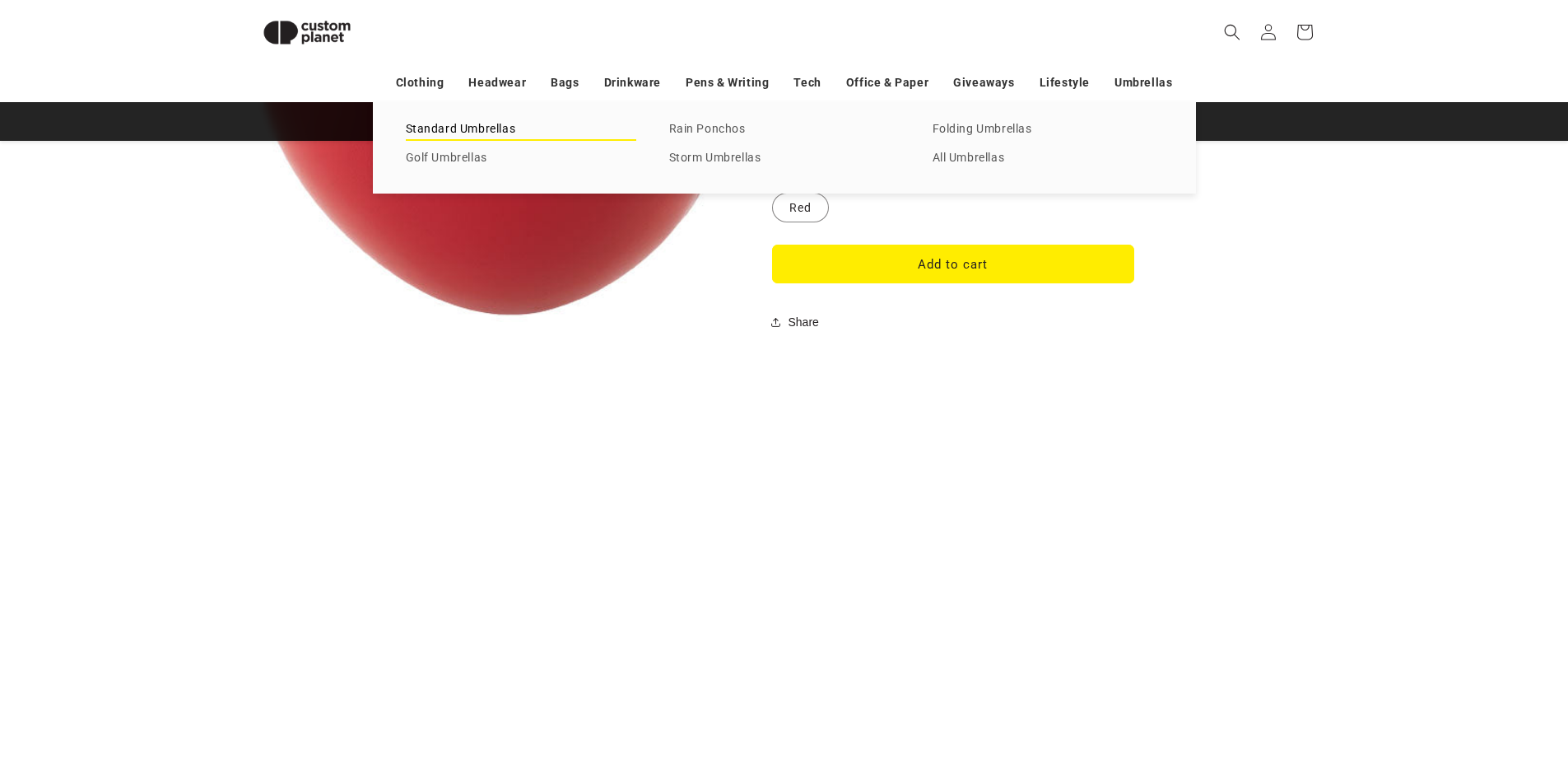
click at [491, 133] on link "Standard Umbrellas" at bounding box center [521, 129] width 230 height 22
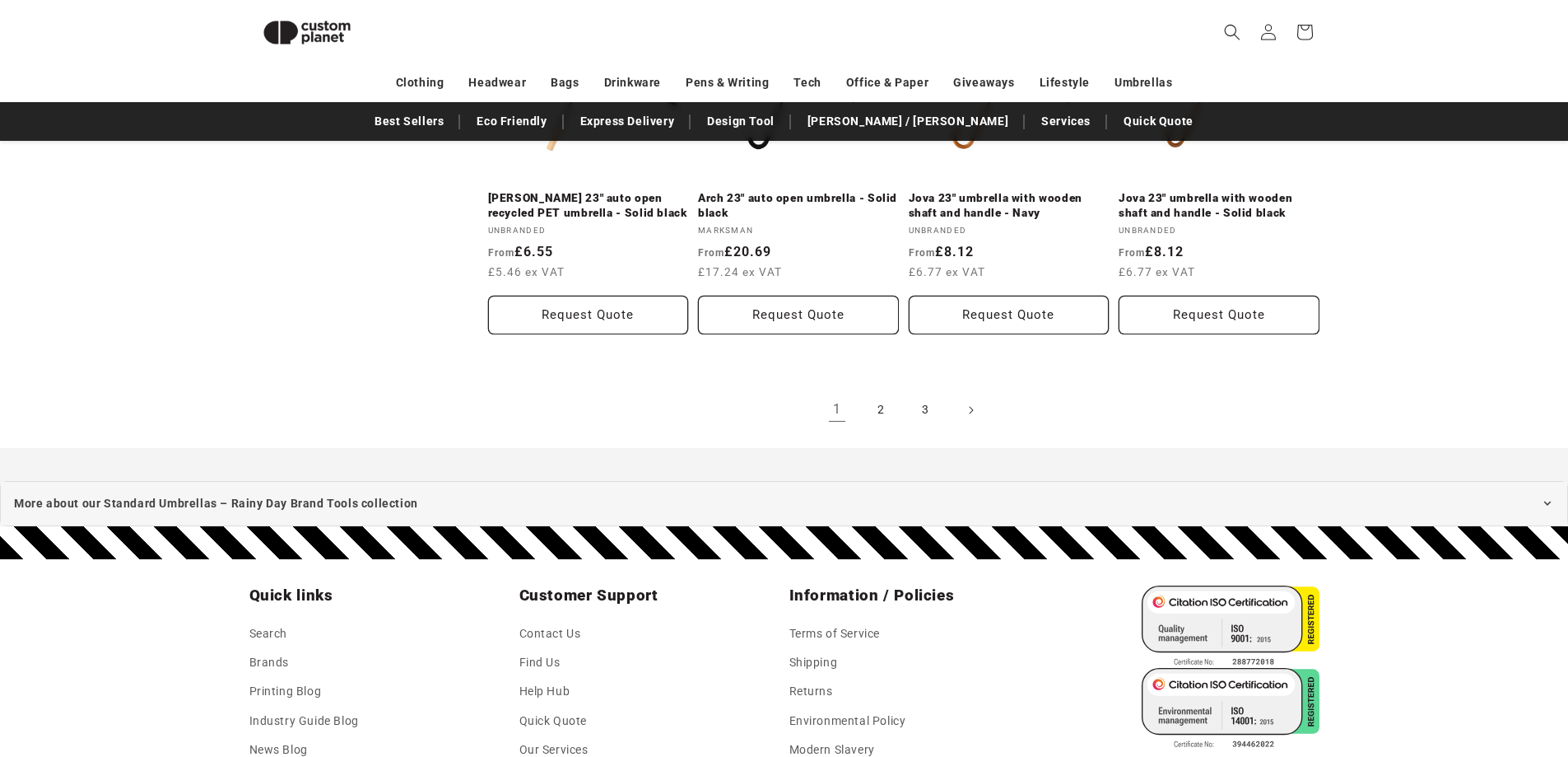
scroll to position [1874, 0]
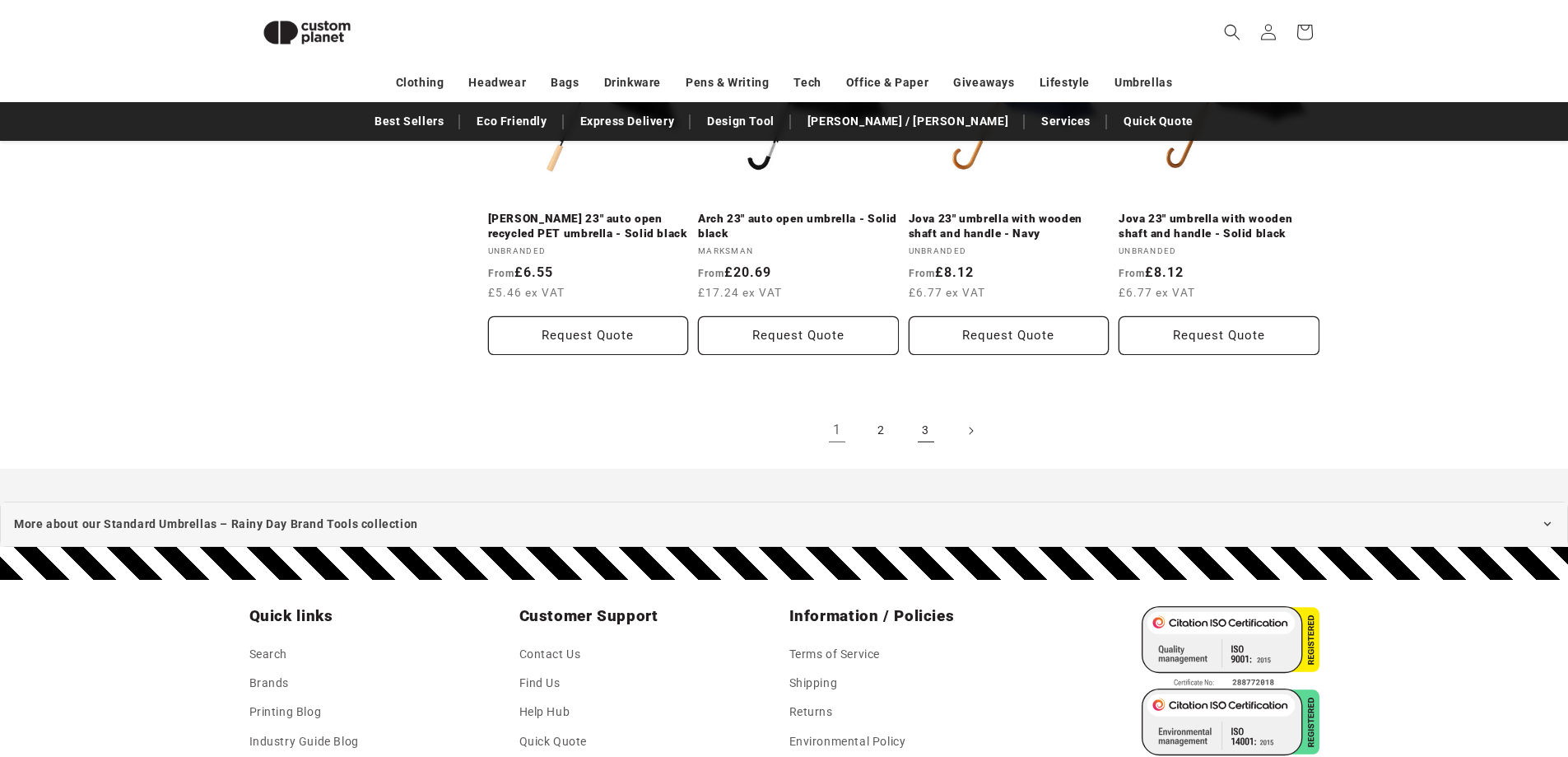
click at [939, 449] on link "3" at bounding box center [926, 430] width 36 height 36
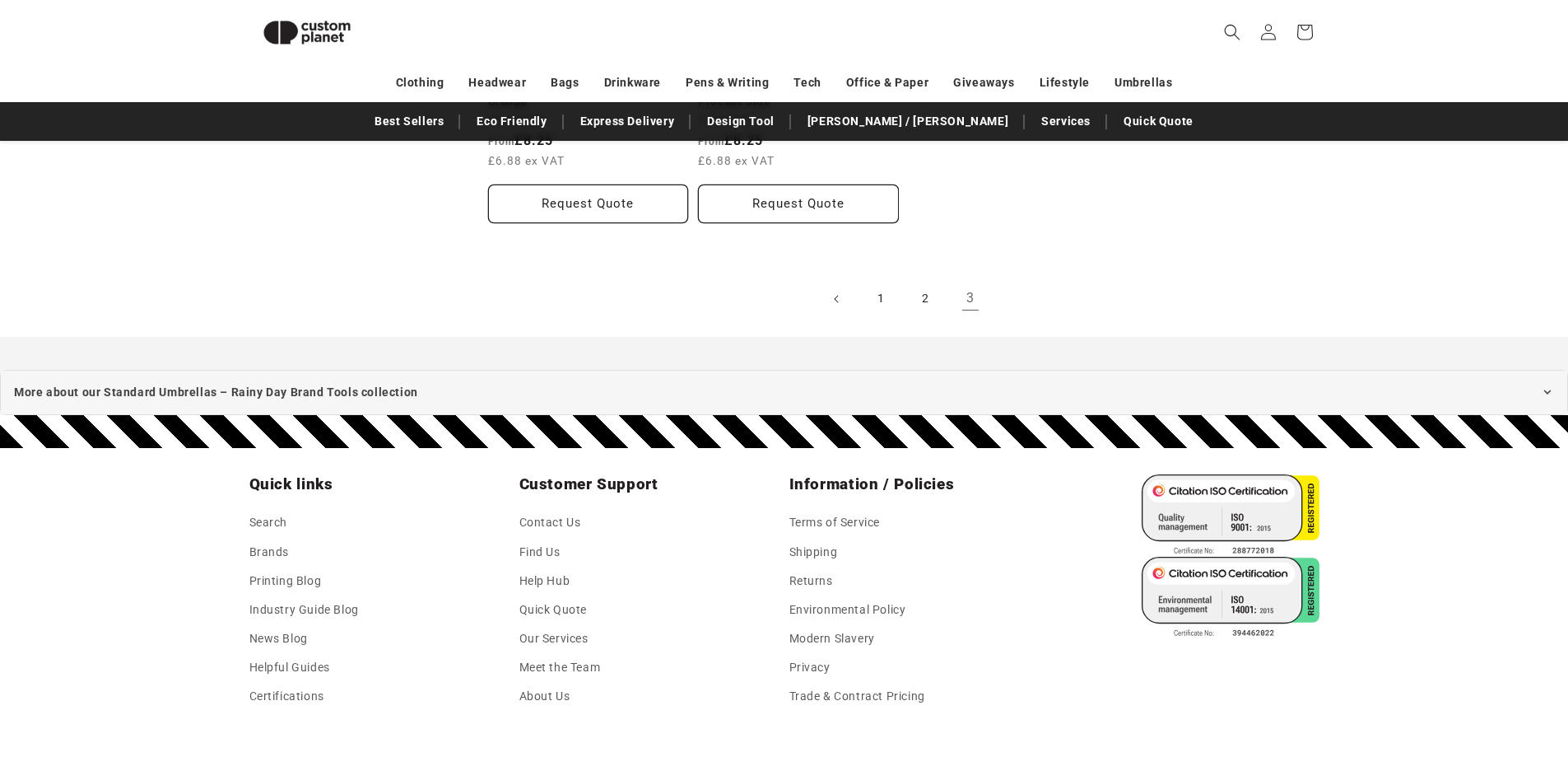
scroll to position [638, 0]
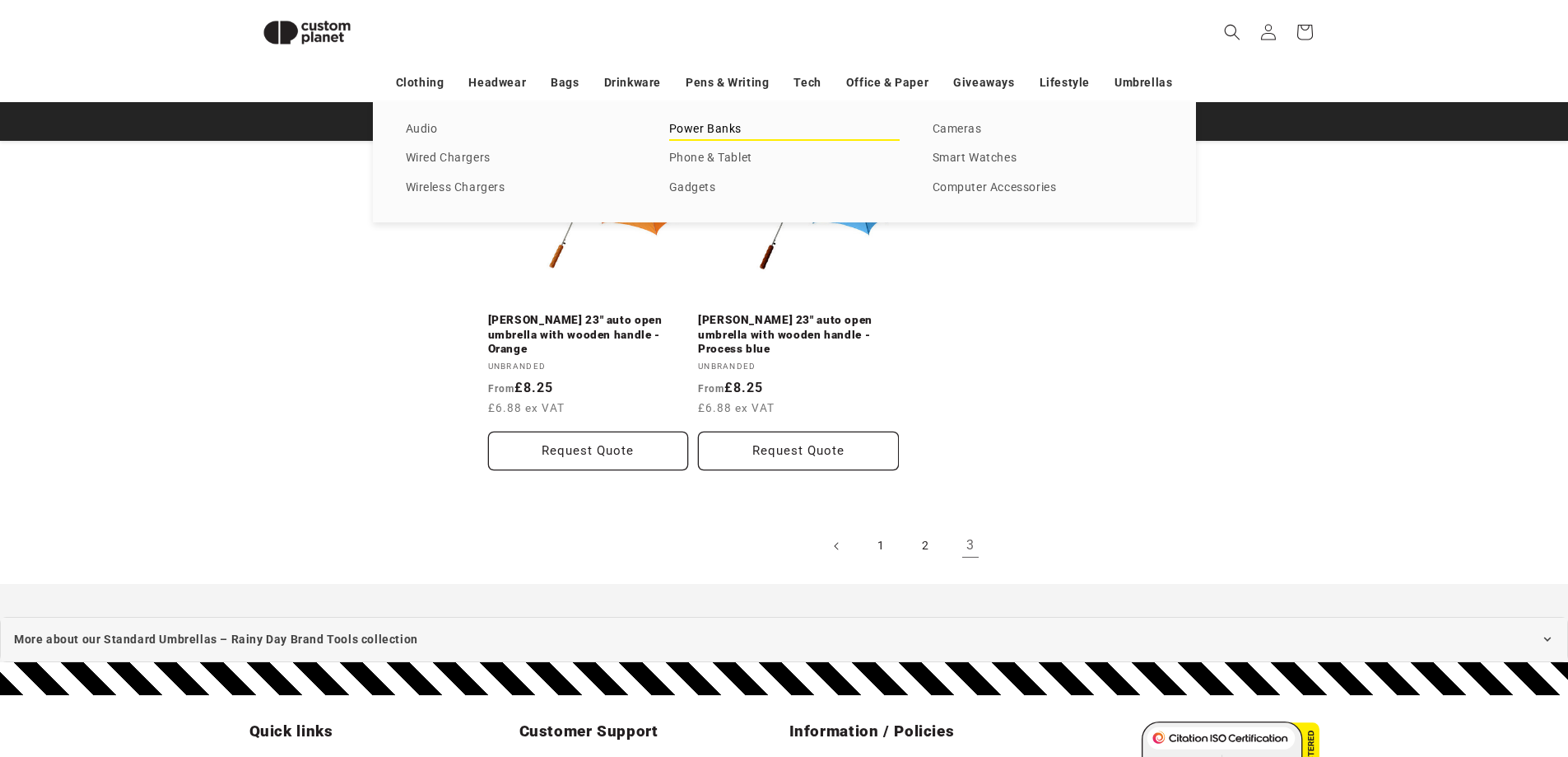
click at [735, 133] on link "Power Banks" at bounding box center [784, 129] width 230 height 22
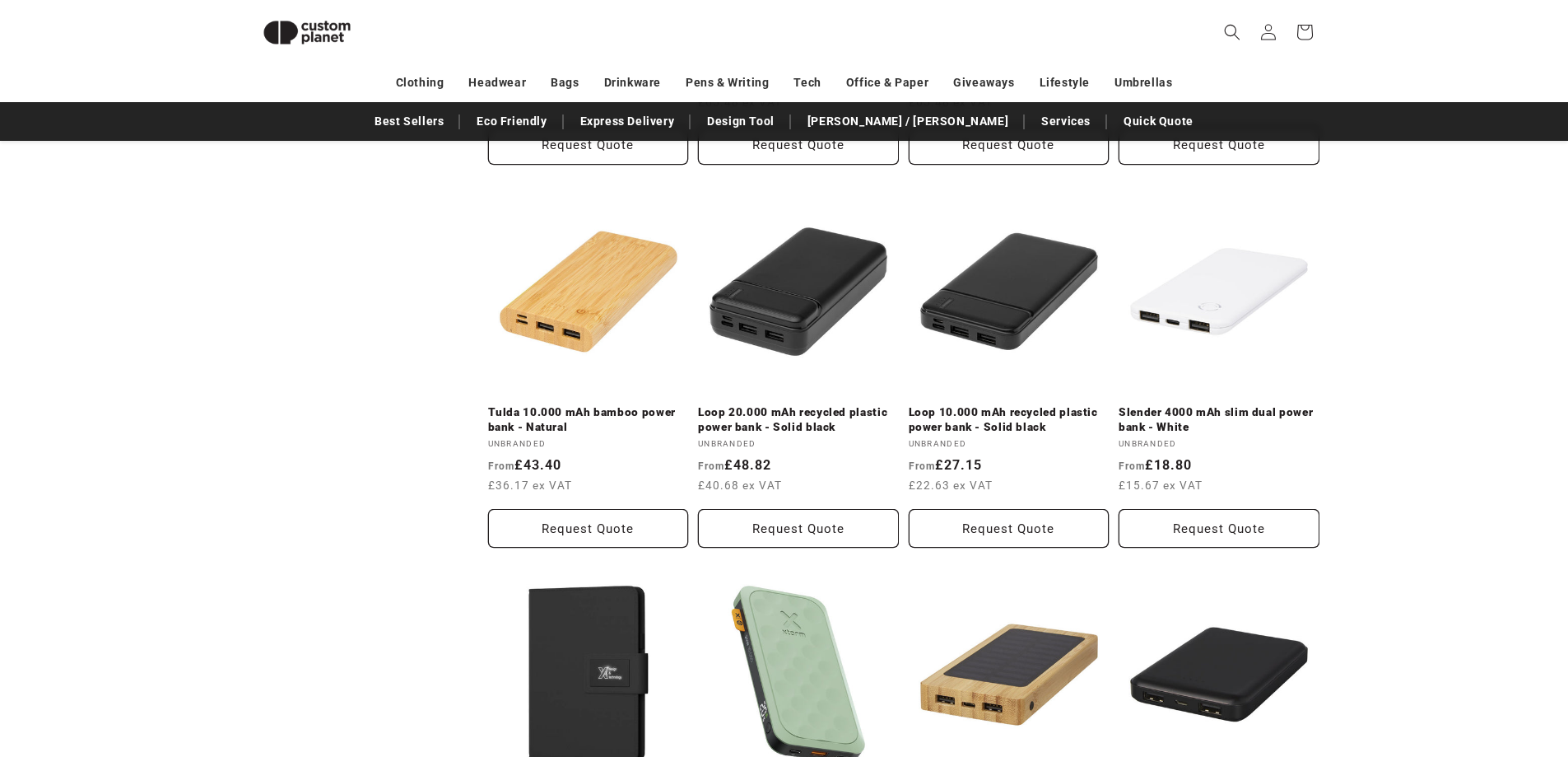
scroll to position [883, 0]
